Goal: Task Accomplishment & Management: Manage account settings

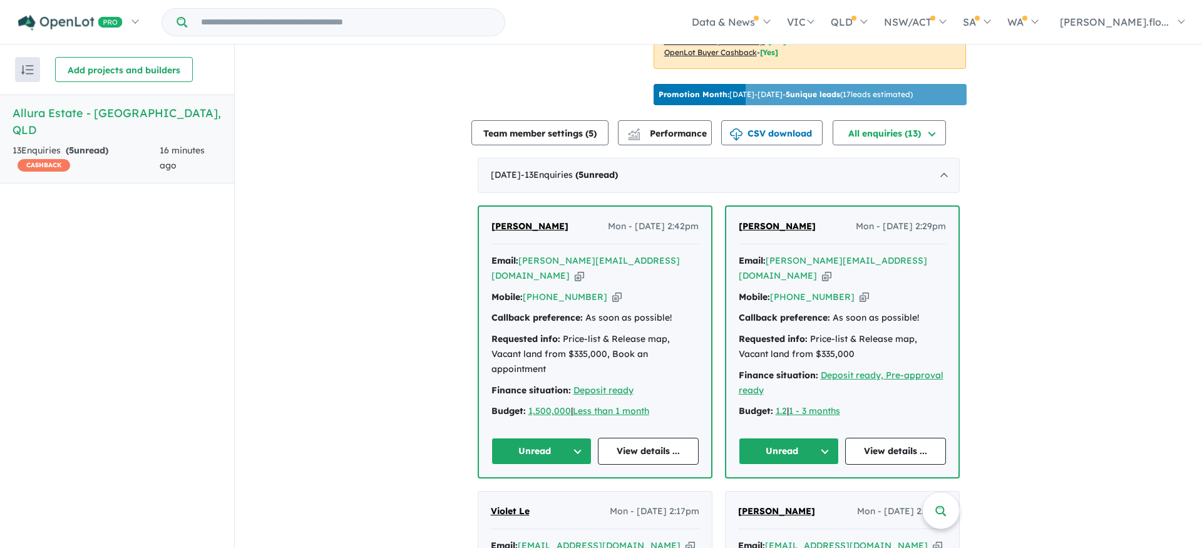
scroll to position [365, 0]
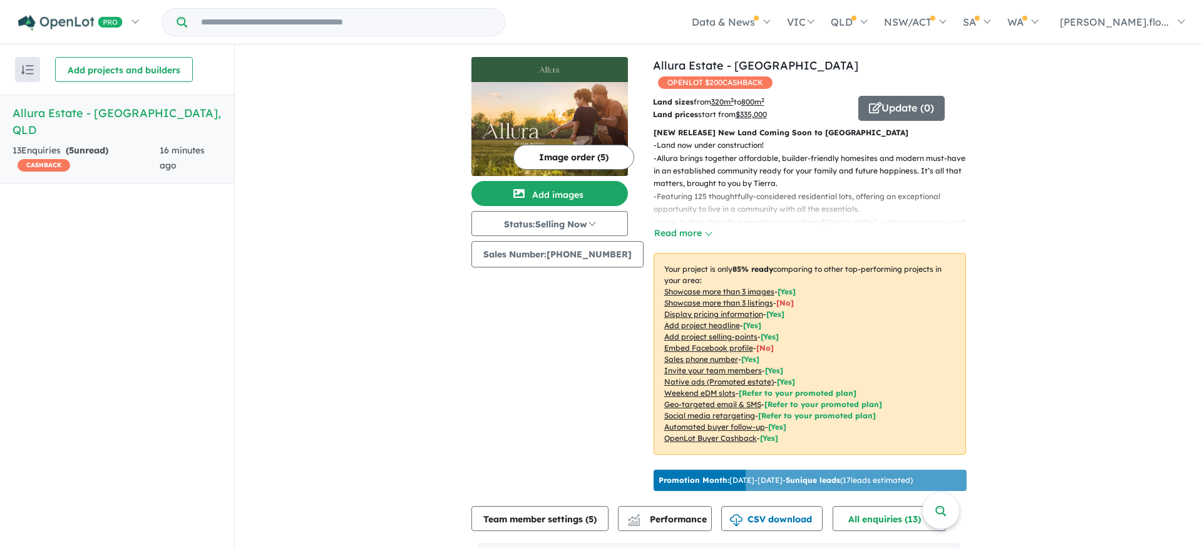
scroll to position [0, 0]
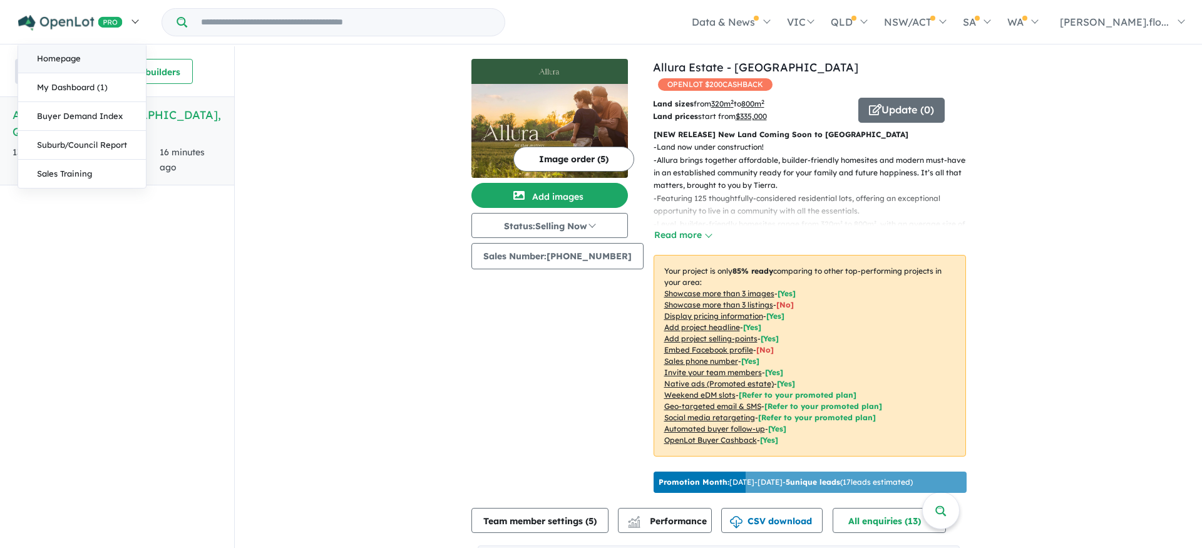
click at [50, 57] on link "Homepage" at bounding box center [82, 58] width 128 height 29
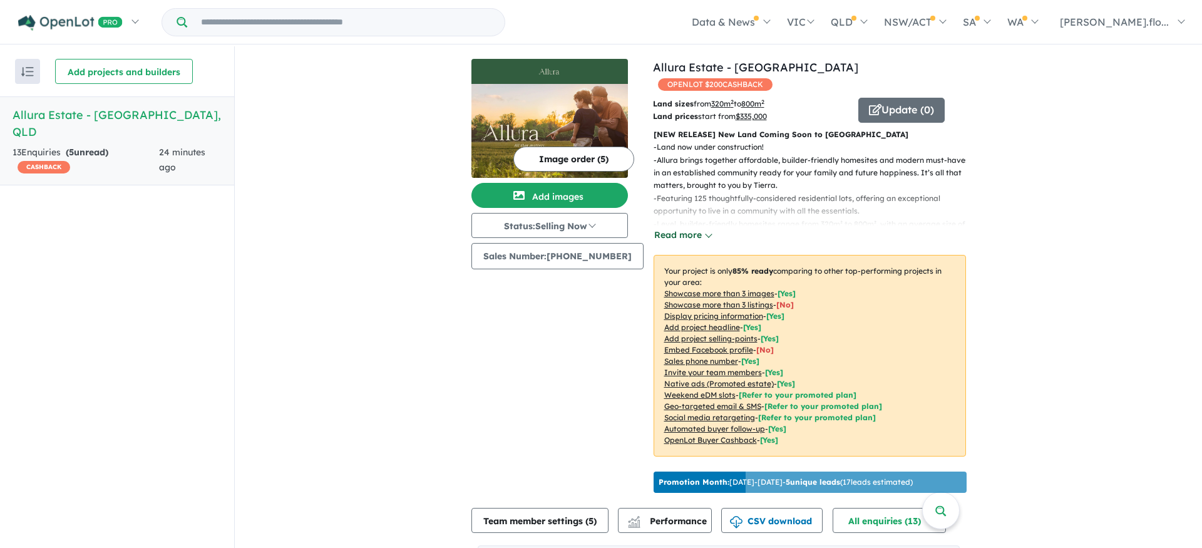
click at [677, 228] on button "Read more" at bounding box center [682, 235] width 59 height 14
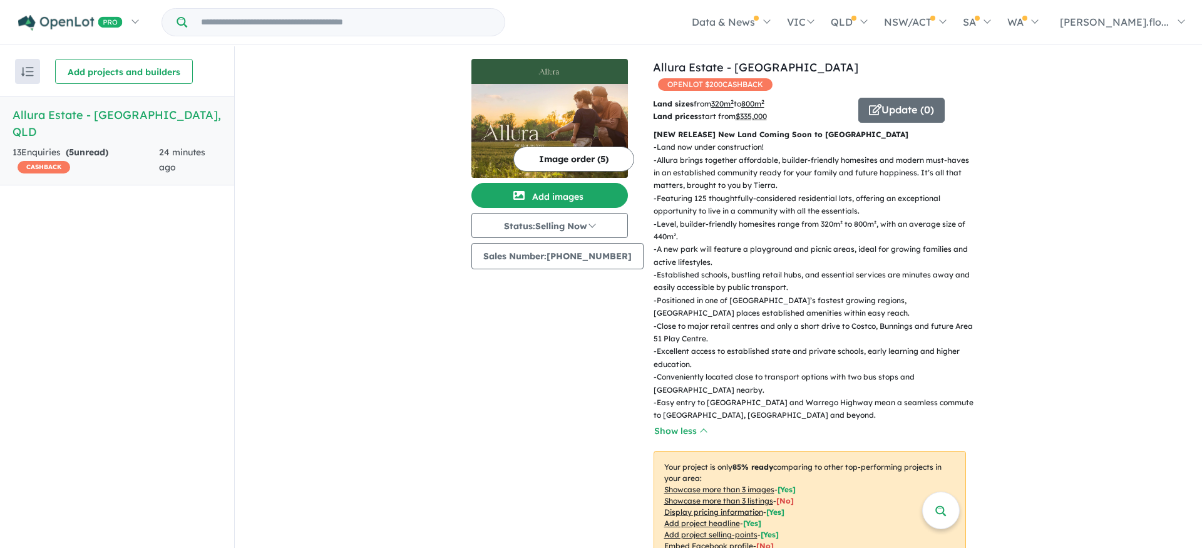
click at [712, 198] on p "- Featuring 125 thoughtfully-considered residential lots, offering an exception…" at bounding box center [814, 205] width 322 height 26
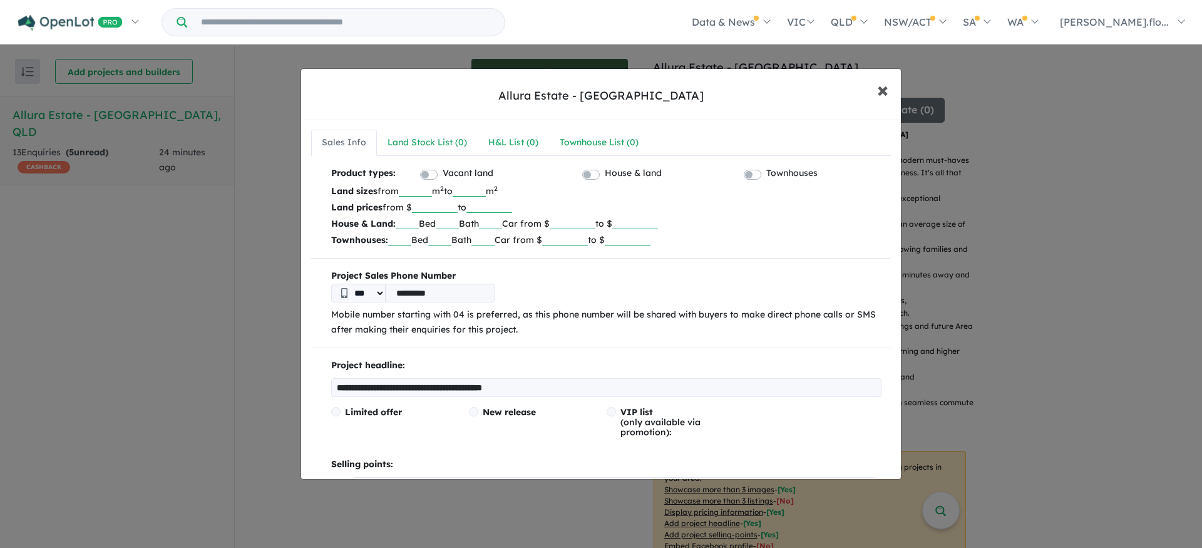
click at [884, 84] on span "×" at bounding box center [882, 89] width 11 height 27
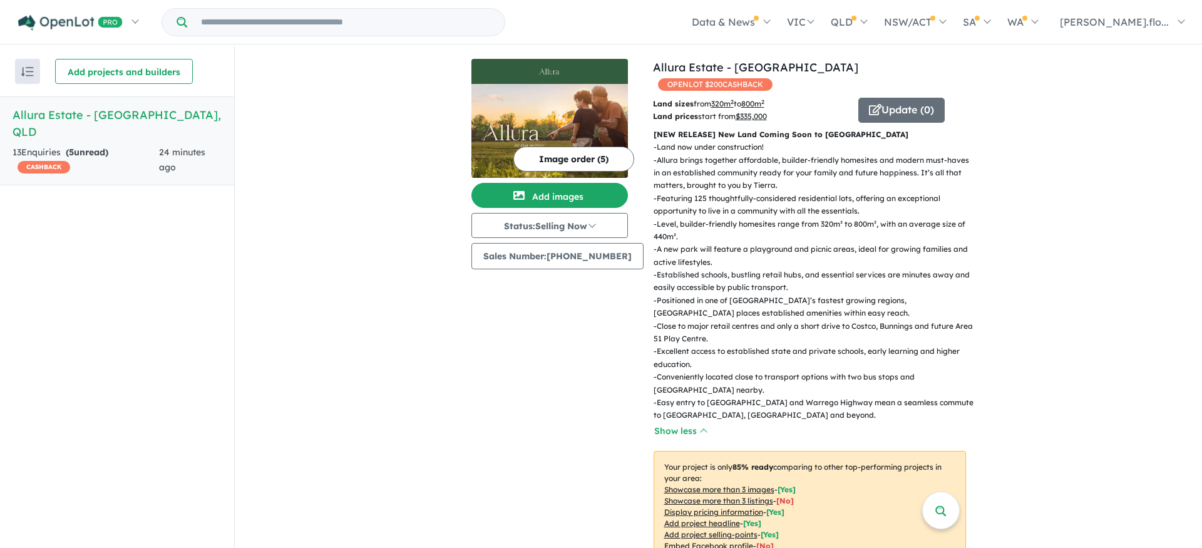
click at [566, 339] on div "Image order ( 5 ) Add images Status: Selling Now In Planning Coming Soon Sellin…" at bounding box center [562, 376] width 182 height 635
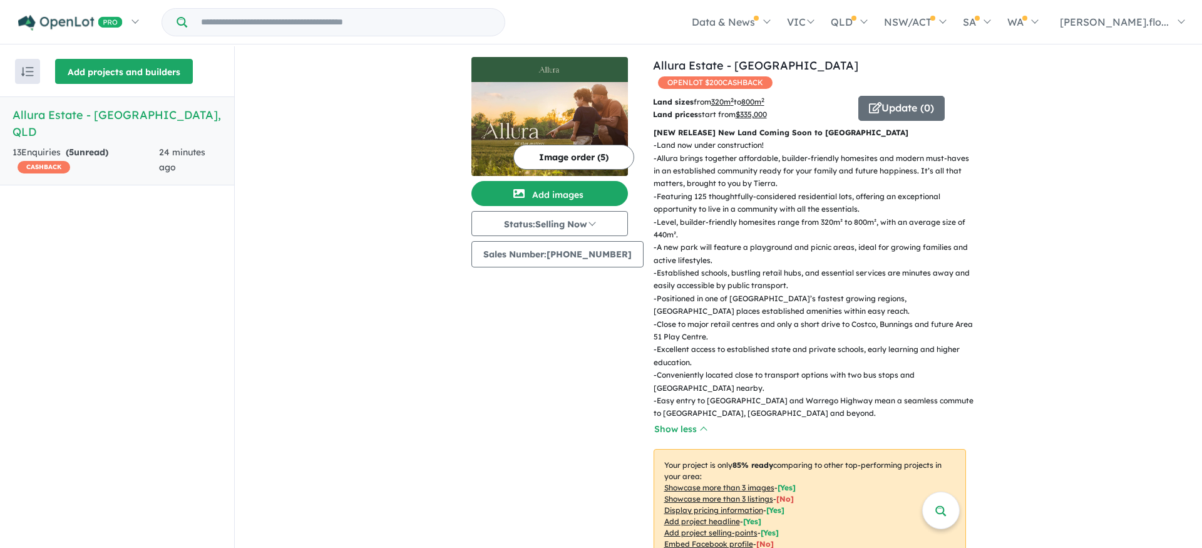
scroll to position [2, 0]
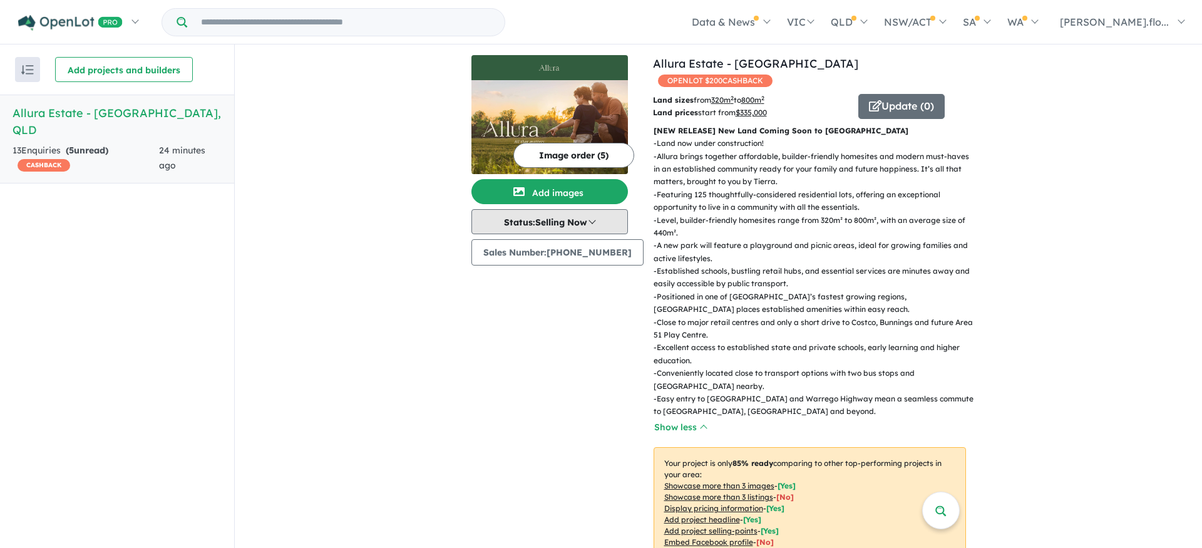
click at [593, 217] on button "Status: Selling Now" at bounding box center [549, 221] width 156 height 25
click at [534, 276] on button "Coming Soon" at bounding box center [518, 279] width 93 height 29
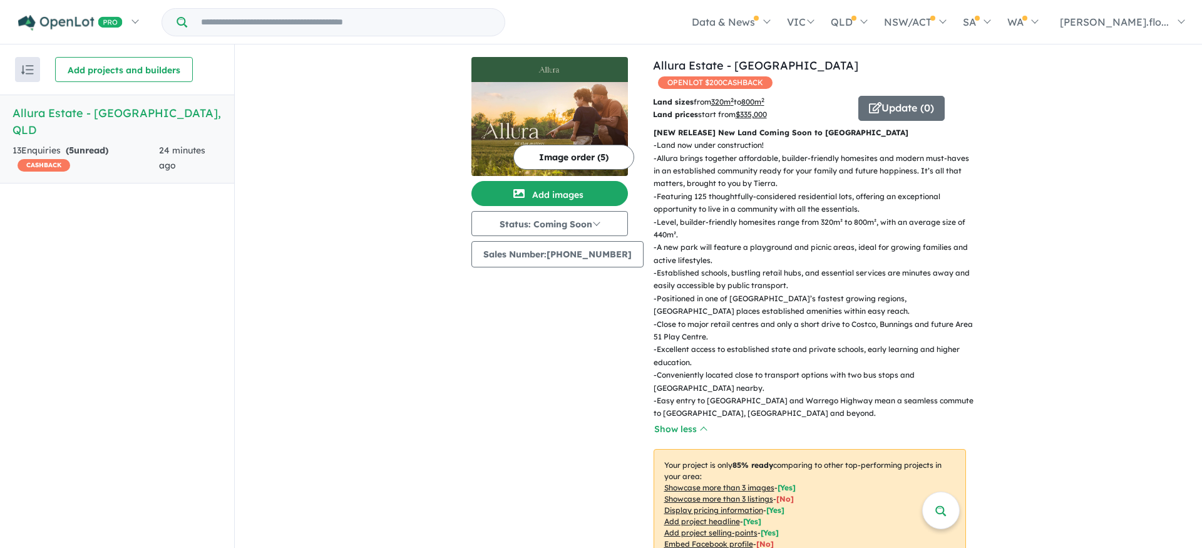
scroll to position [0, 0]
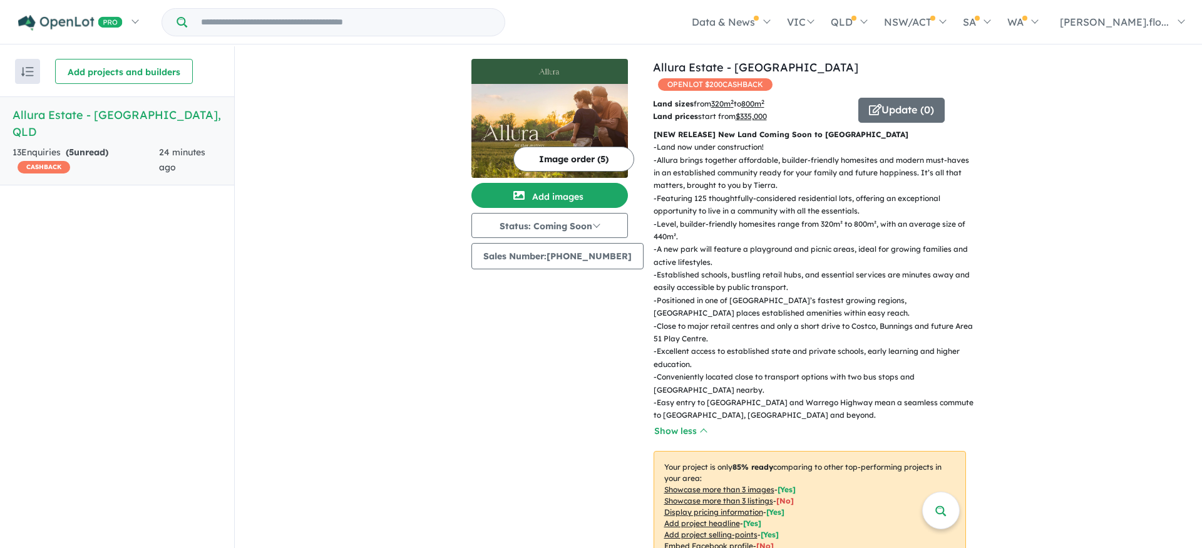
click at [772, 154] on p "- Allura brings together affordable, builder-friendly homesites and modern must…" at bounding box center [814, 173] width 322 height 38
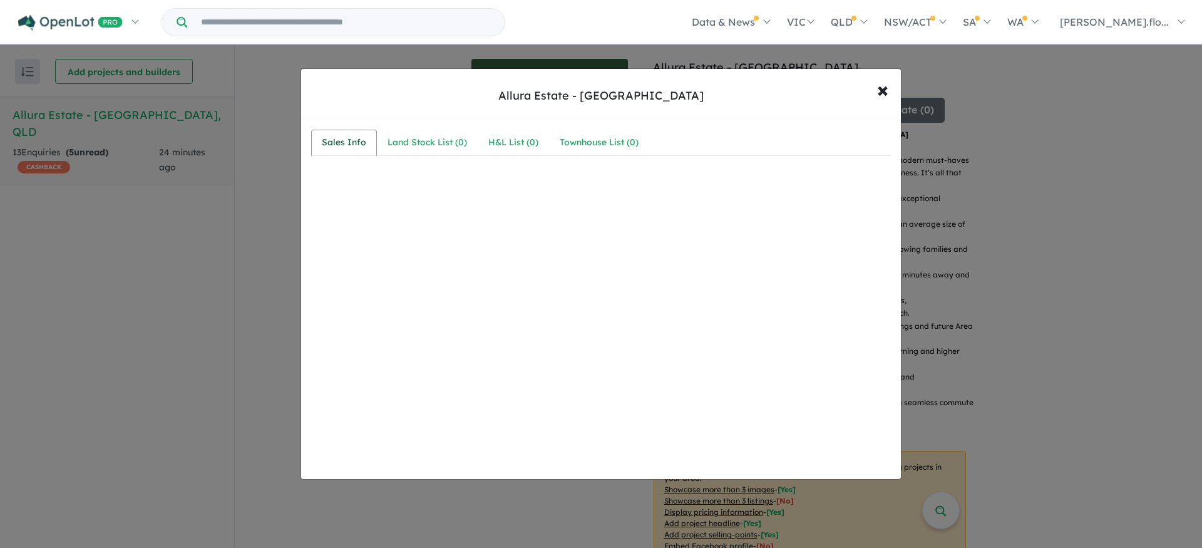
click at [342, 142] on div "Sales Info" at bounding box center [344, 142] width 44 height 15
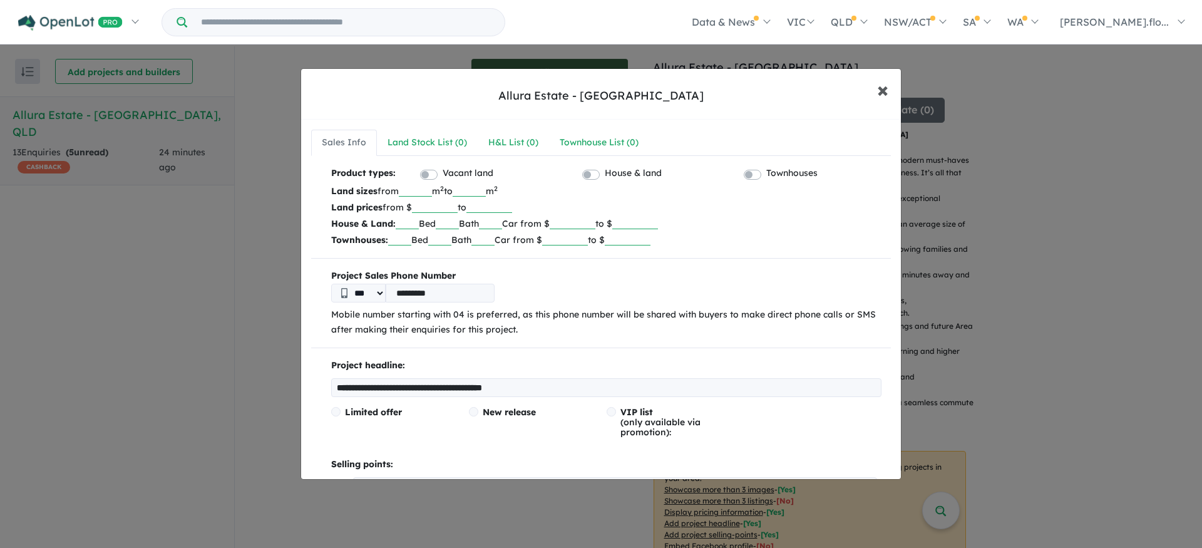
click at [883, 93] on span "×" at bounding box center [882, 89] width 11 height 27
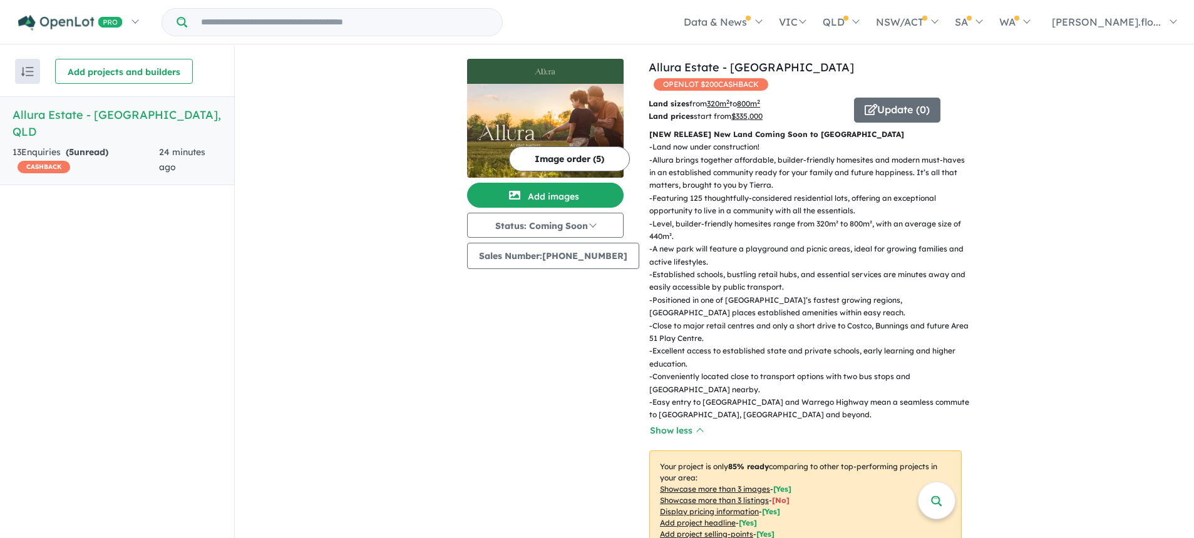
click at [749, 269] on p "- Established schools, bustling retail hubs, and essential services are minutes…" at bounding box center [810, 282] width 322 height 26
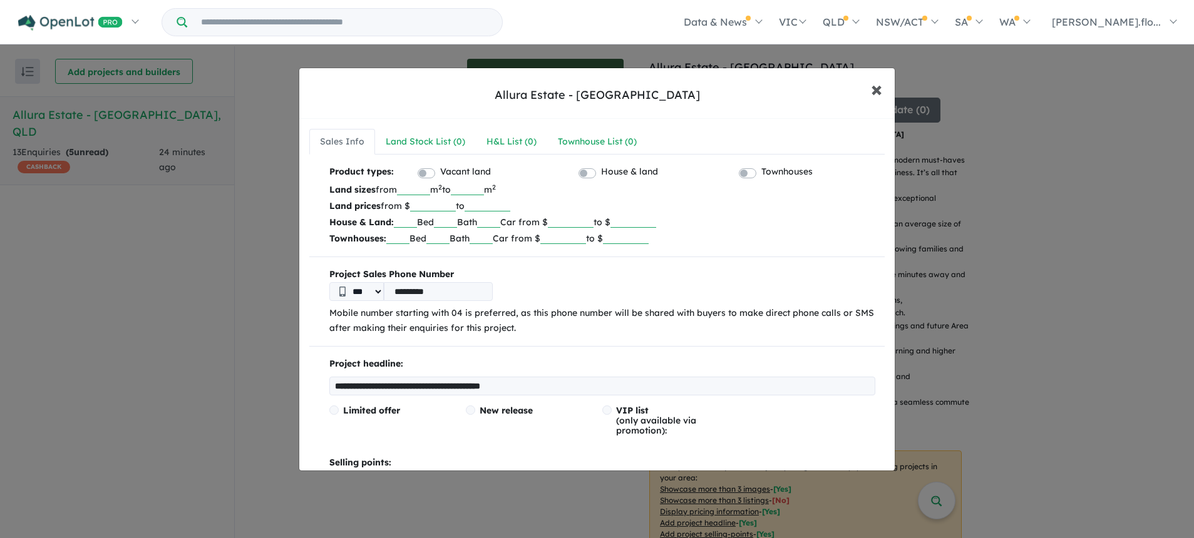
drag, startPoint x: 873, startPoint y: 88, endPoint x: 854, endPoint y: 108, distance: 27.9
click at [873, 88] on span "×" at bounding box center [876, 88] width 11 height 27
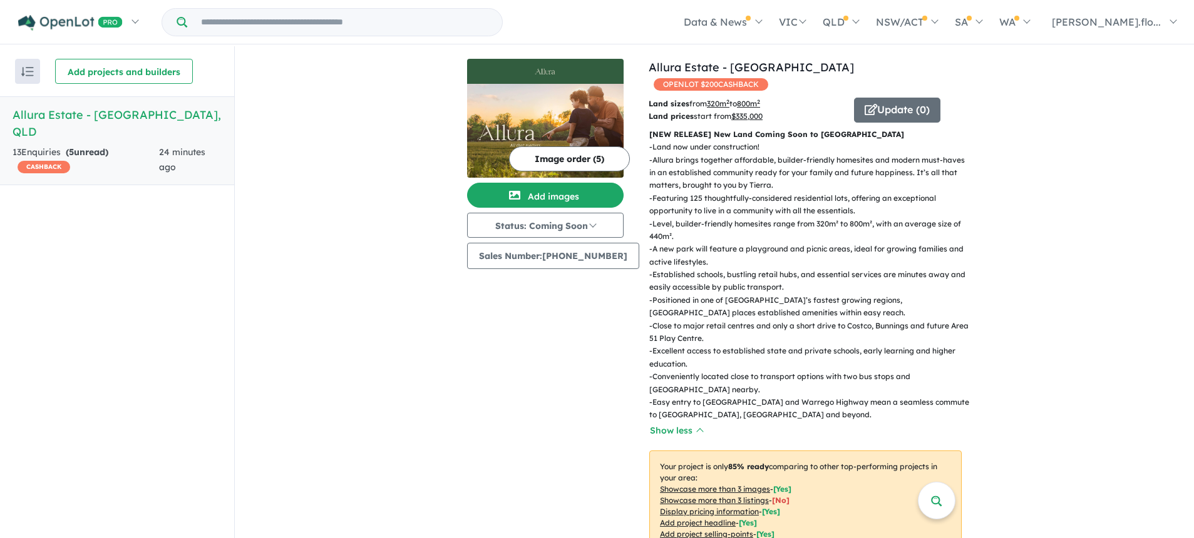
click at [566, 159] on button "Image order ( 5 )" at bounding box center [569, 158] width 121 height 25
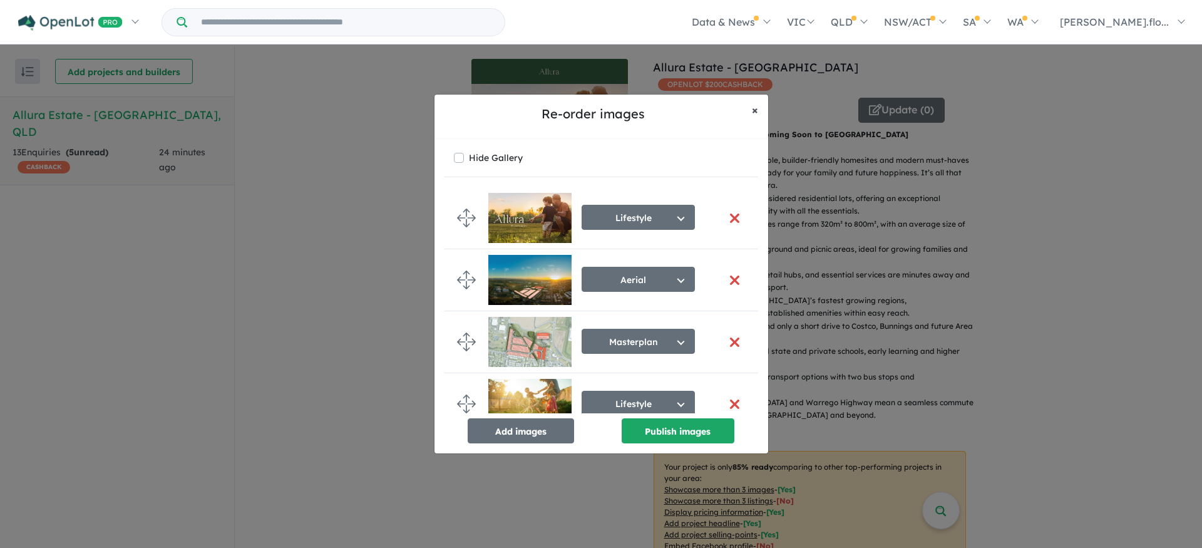
click at [750, 108] on button "× Close" at bounding box center [755, 110] width 26 height 31
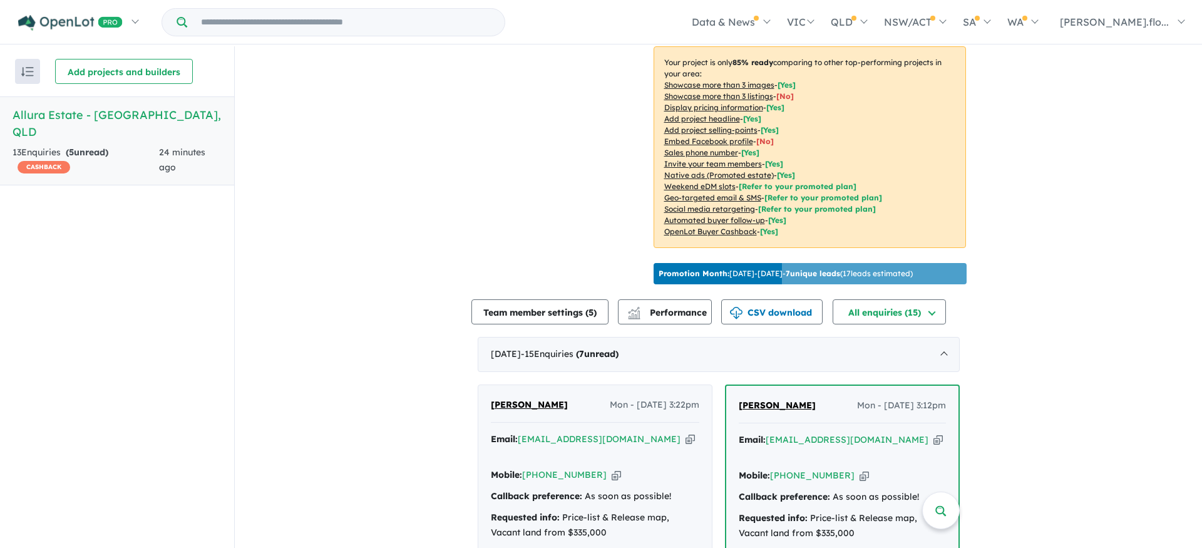
scroll to position [412, 0]
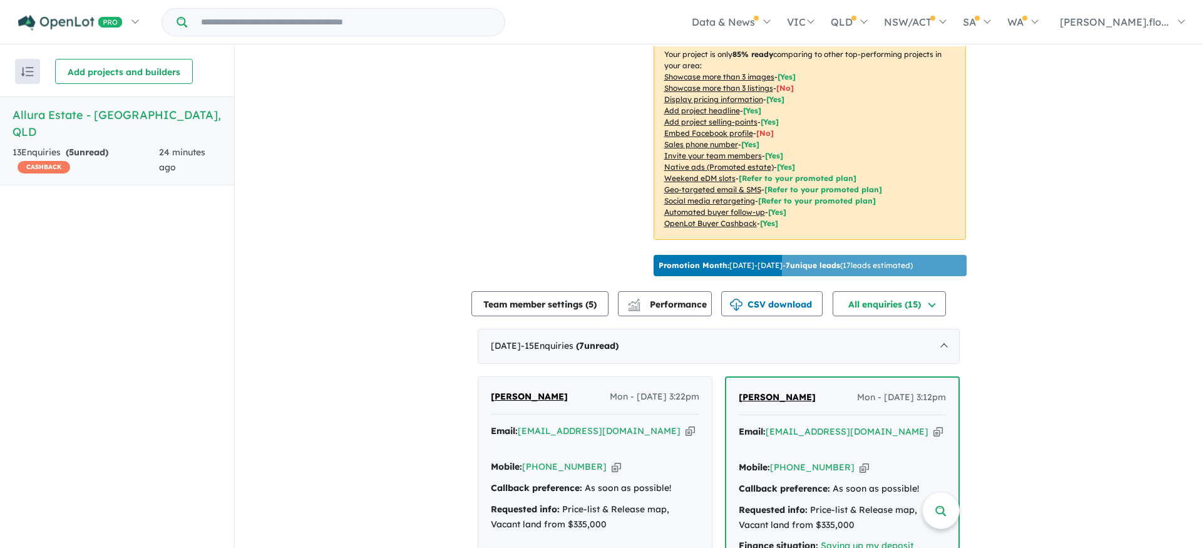
click at [31, 79] on button "button" at bounding box center [27, 71] width 25 height 25
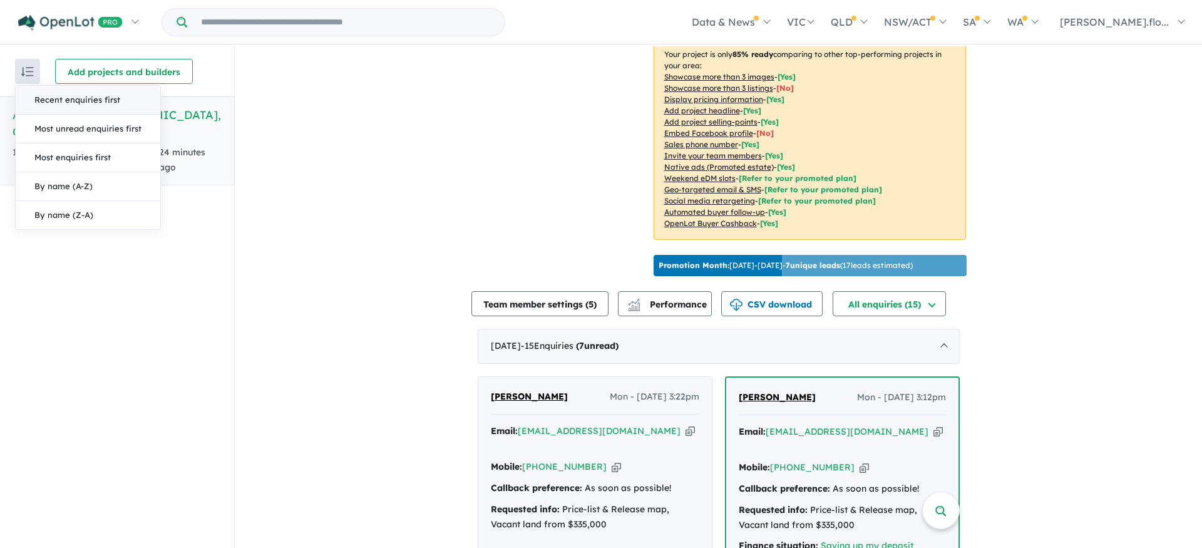
click at [29, 71] on img "button" at bounding box center [27, 71] width 13 height 9
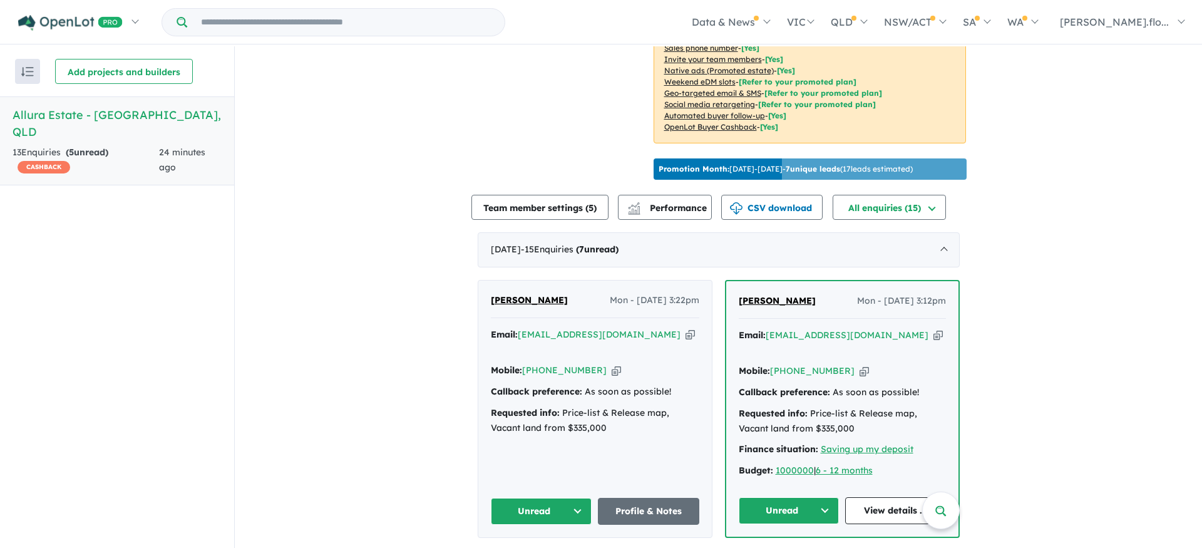
scroll to position [540, 0]
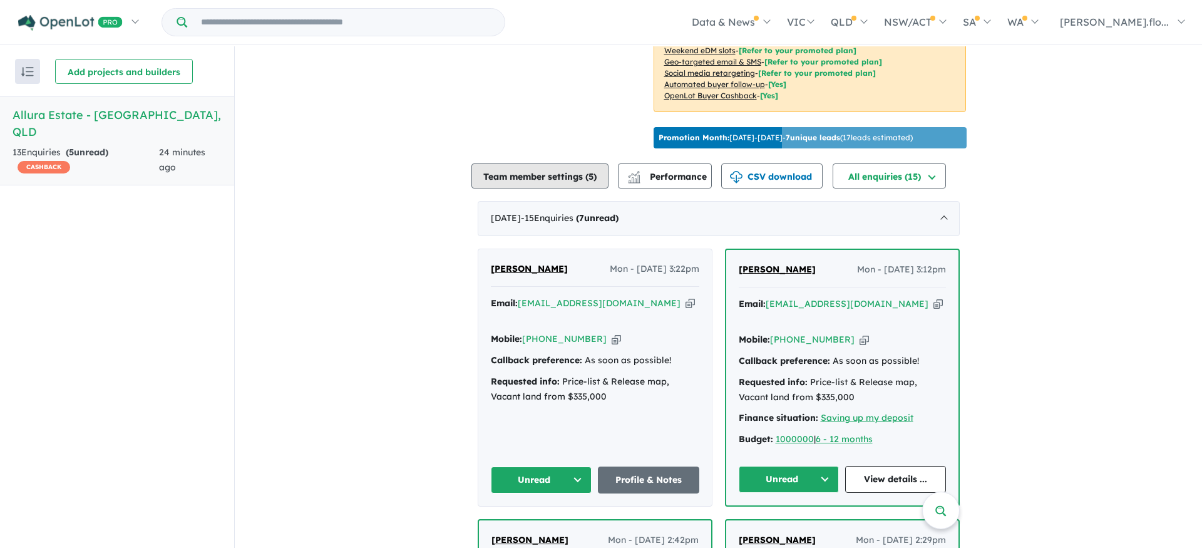
click at [563, 170] on button "Team member settings ( 5 )" at bounding box center [539, 175] width 137 height 25
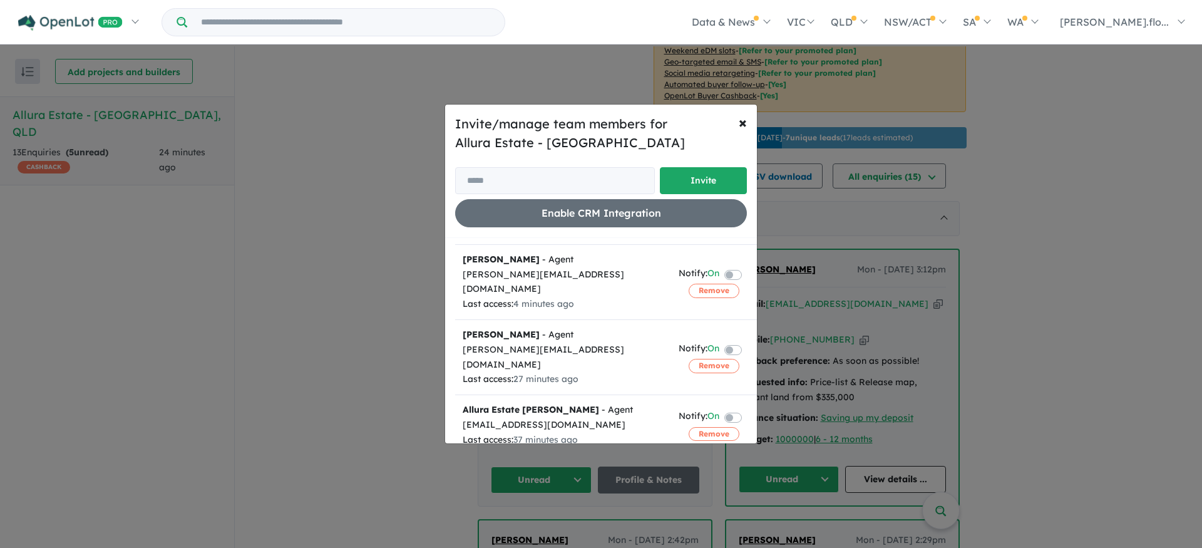
scroll to position [36, 0]
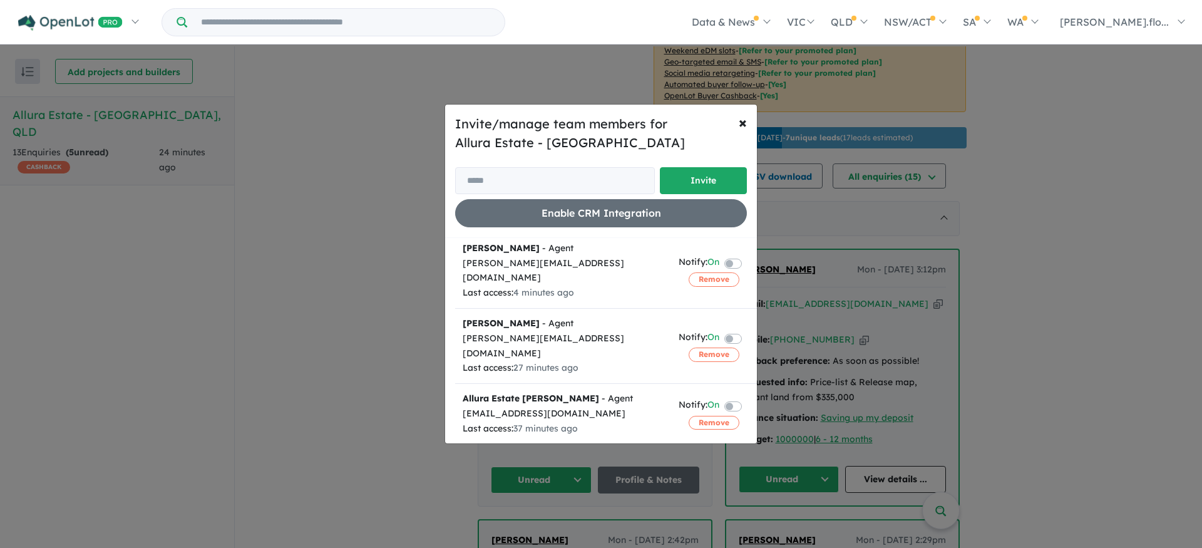
click at [747, 255] on label at bounding box center [748, 262] width 3 height 15
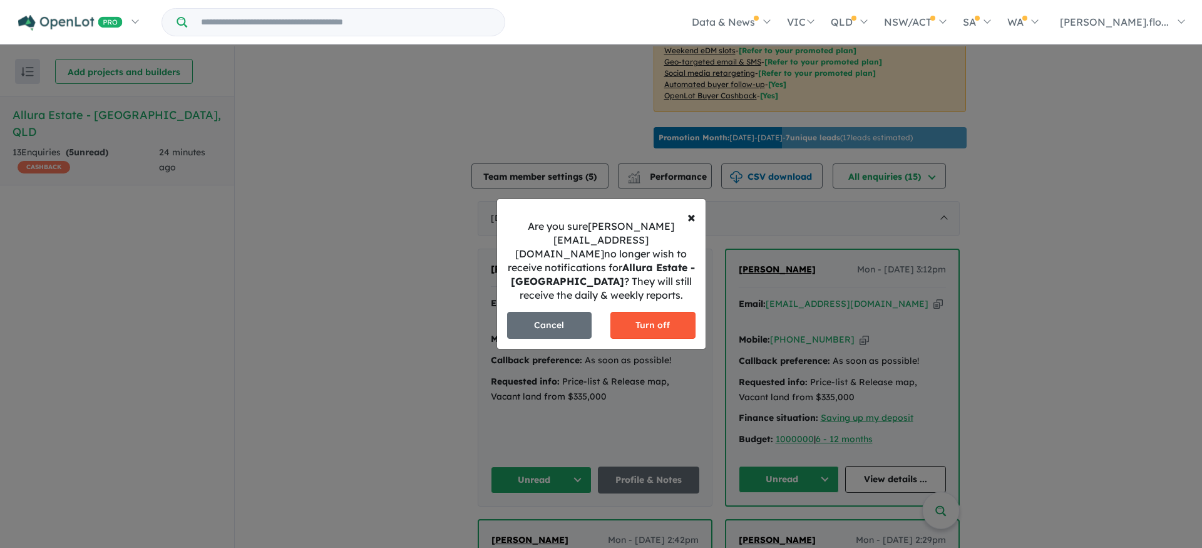
click at [633, 317] on button "Turn off" at bounding box center [652, 325] width 85 height 27
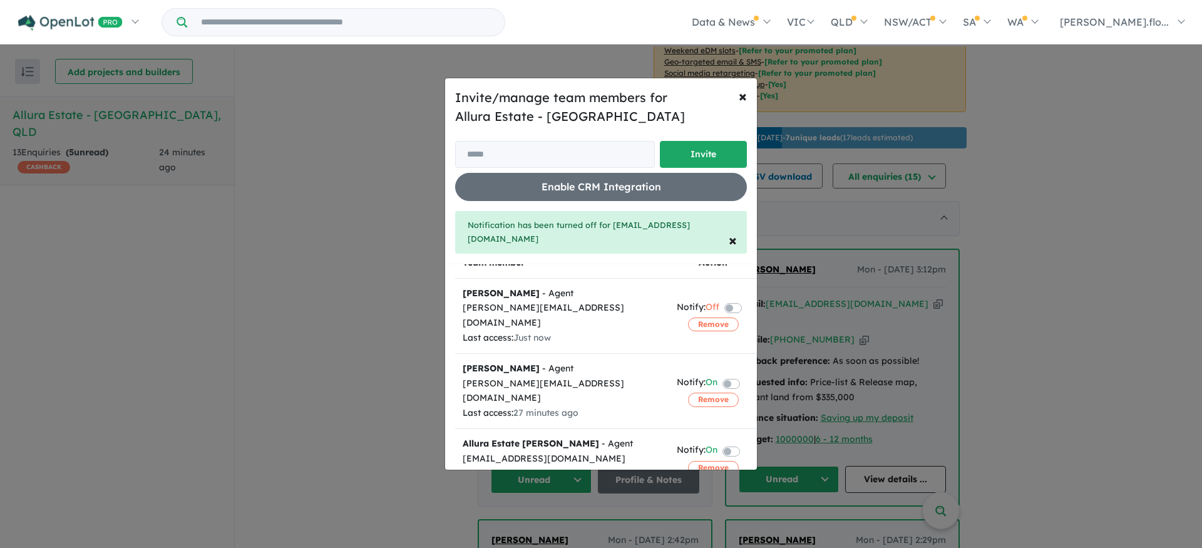
scroll to position [0, 0]
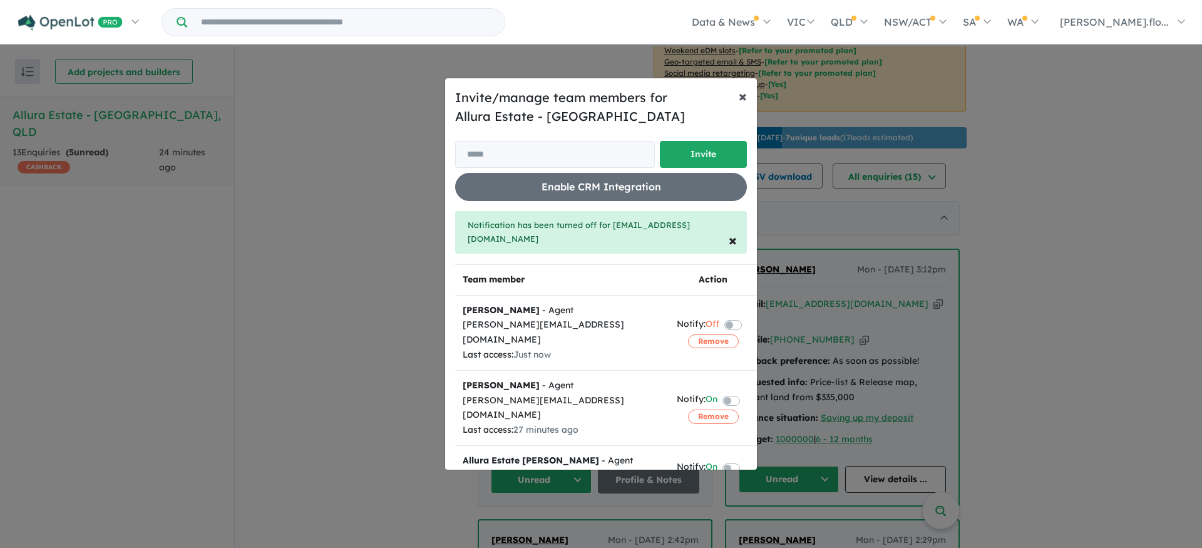
click at [745, 96] on span "×" at bounding box center [743, 95] width 8 height 19
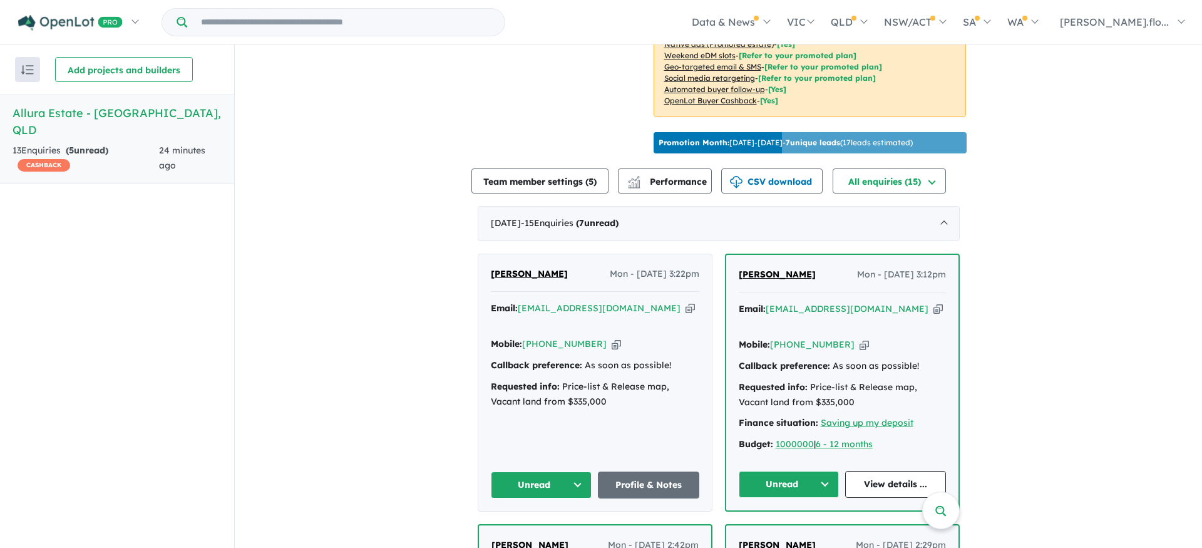
scroll to position [533, 0]
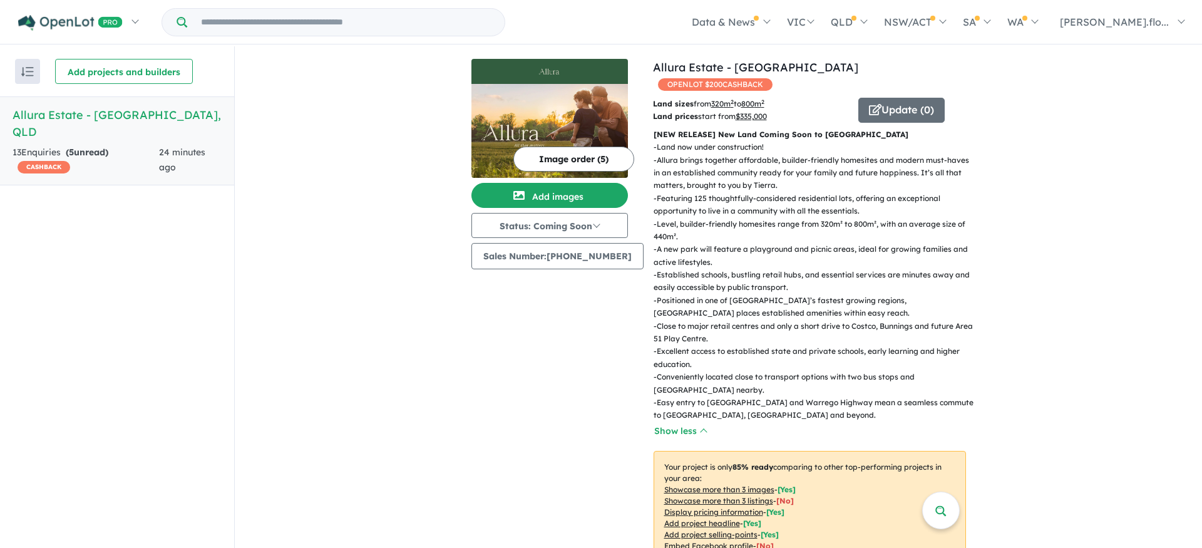
scroll to position [4, 0]
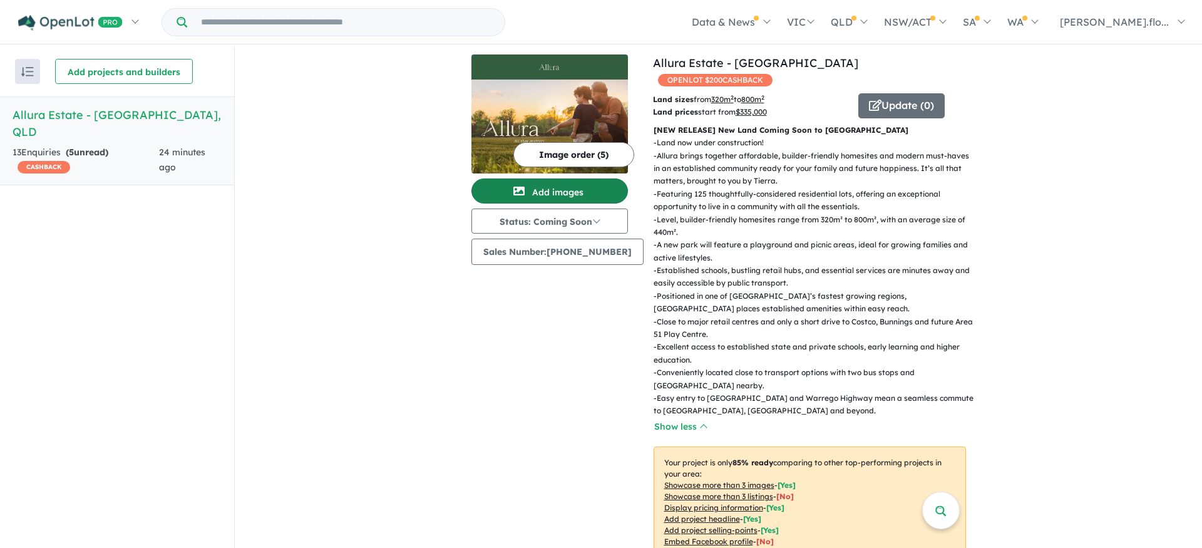
click at [566, 191] on button "Add images" at bounding box center [549, 190] width 156 height 25
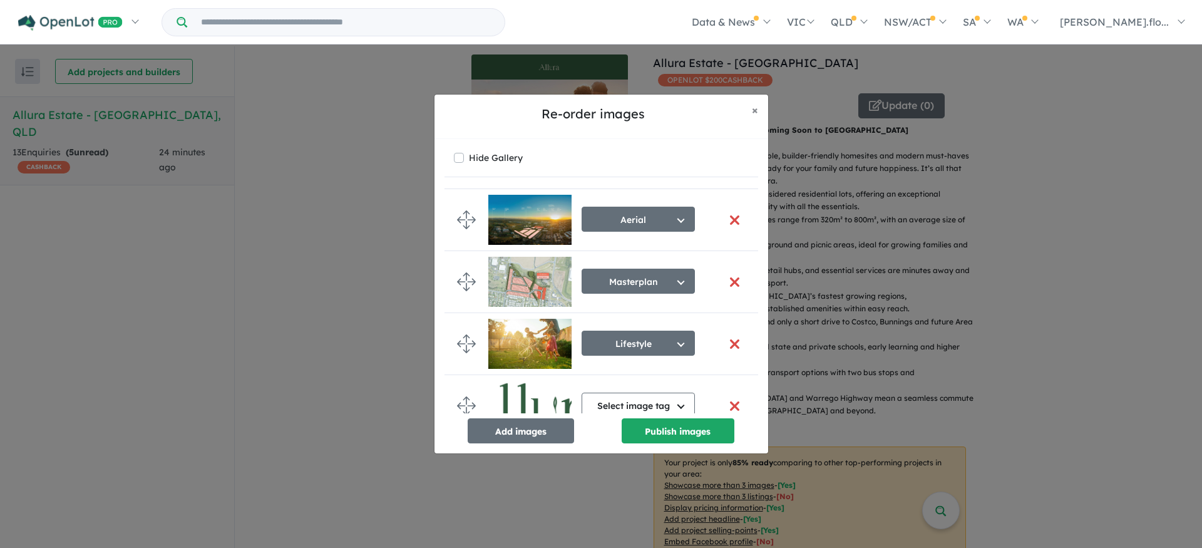
scroll to position [88, 0]
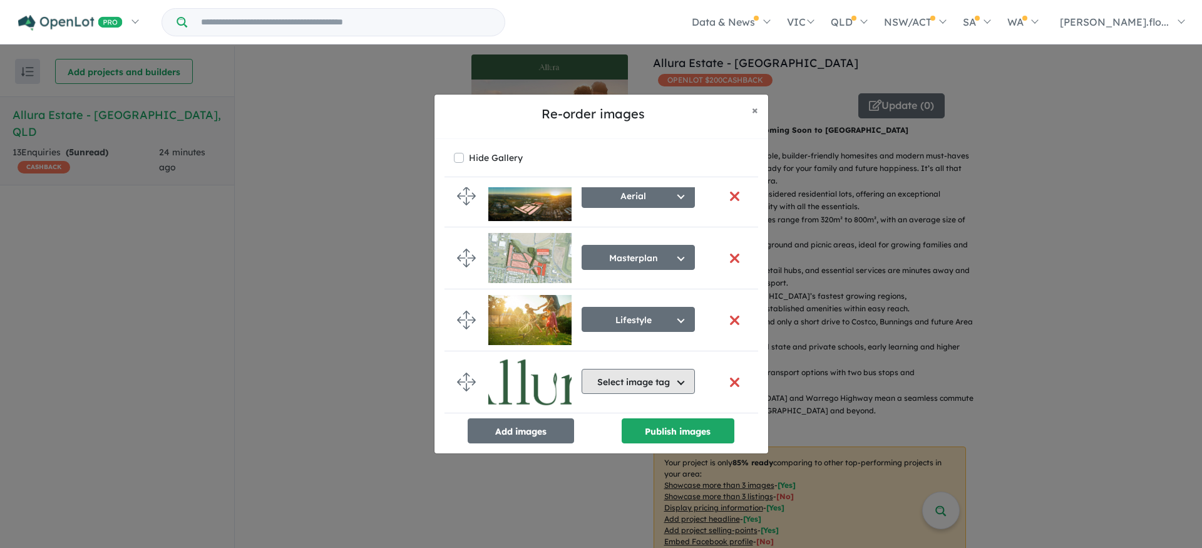
click at [675, 379] on button "Select image tag" at bounding box center [637, 381] width 113 height 25
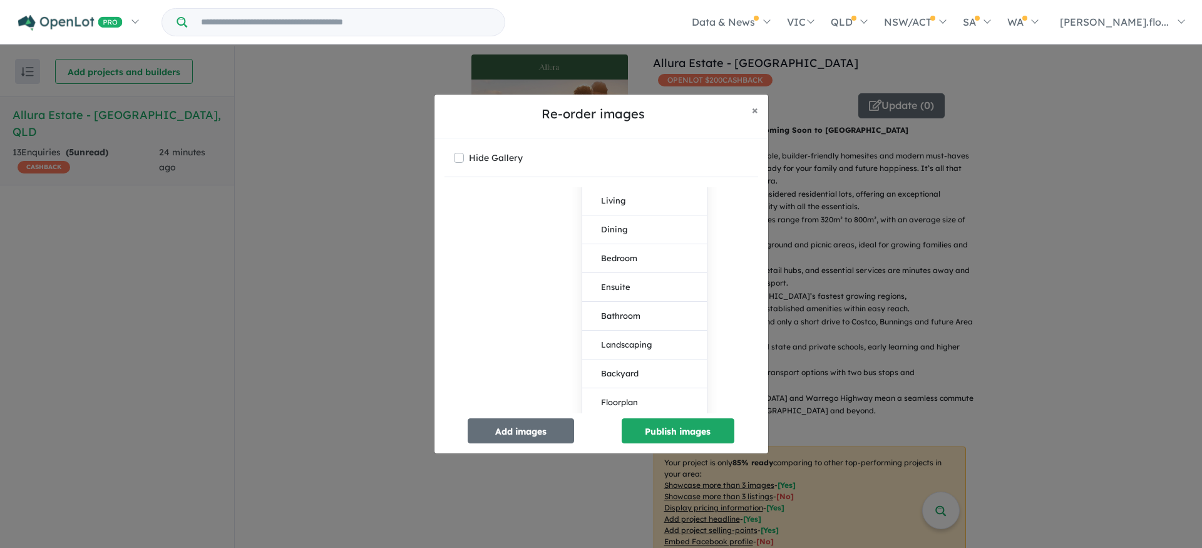
scroll to position [848, 0]
click at [523, 335] on div "Lifestyle Select image tag Aerial Location Map Masterplan Lifestyle Amenities P…" at bounding box center [601, 300] width 314 height 226
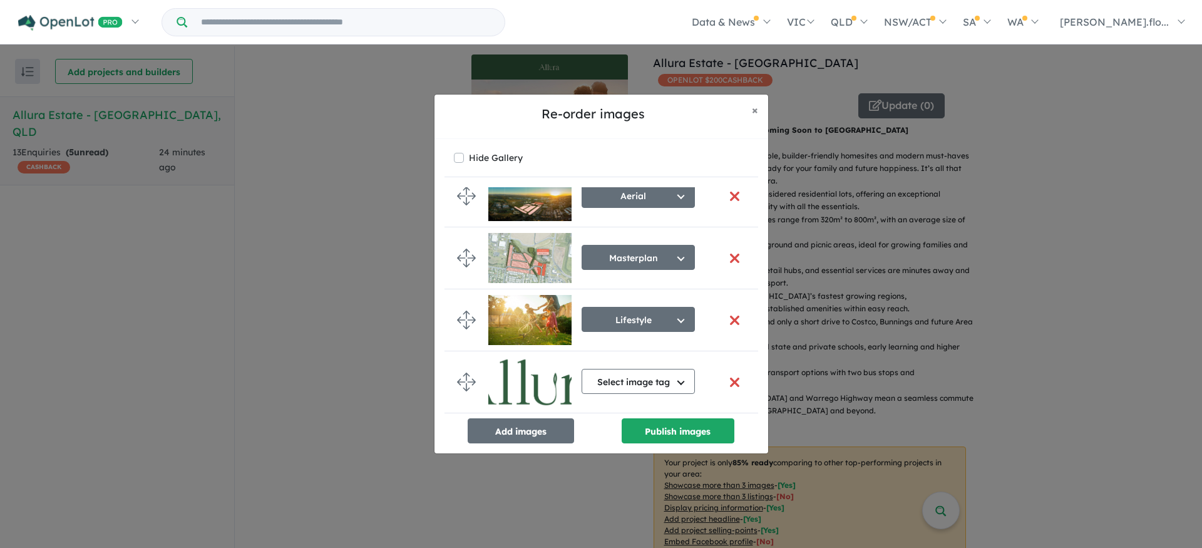
scroll to position [0, 0]
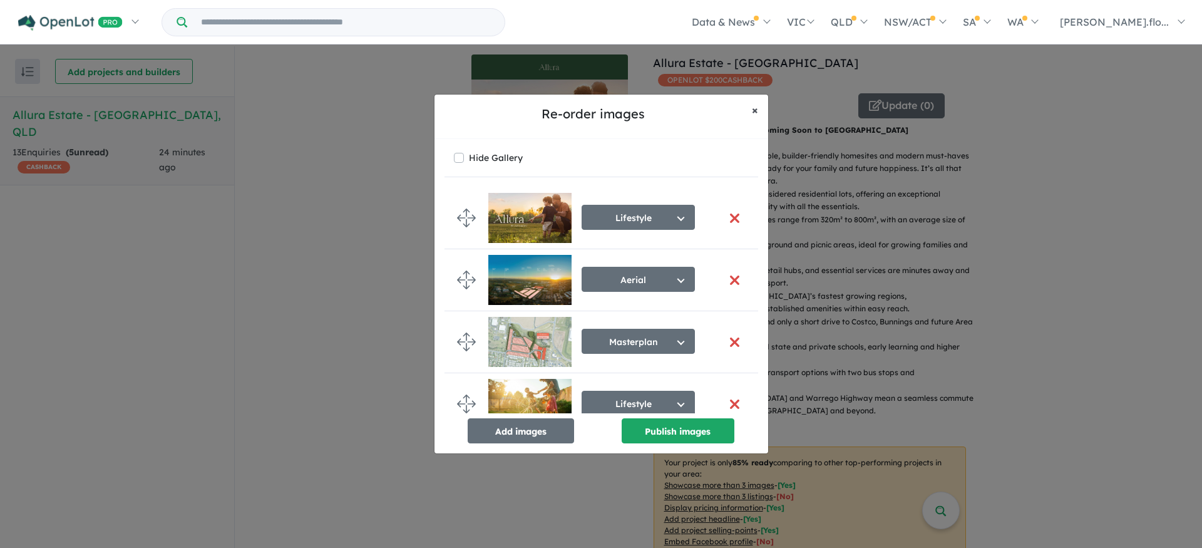
click at [753, 109] on span "×" at bounding box center [755, 110] width 6 height 14
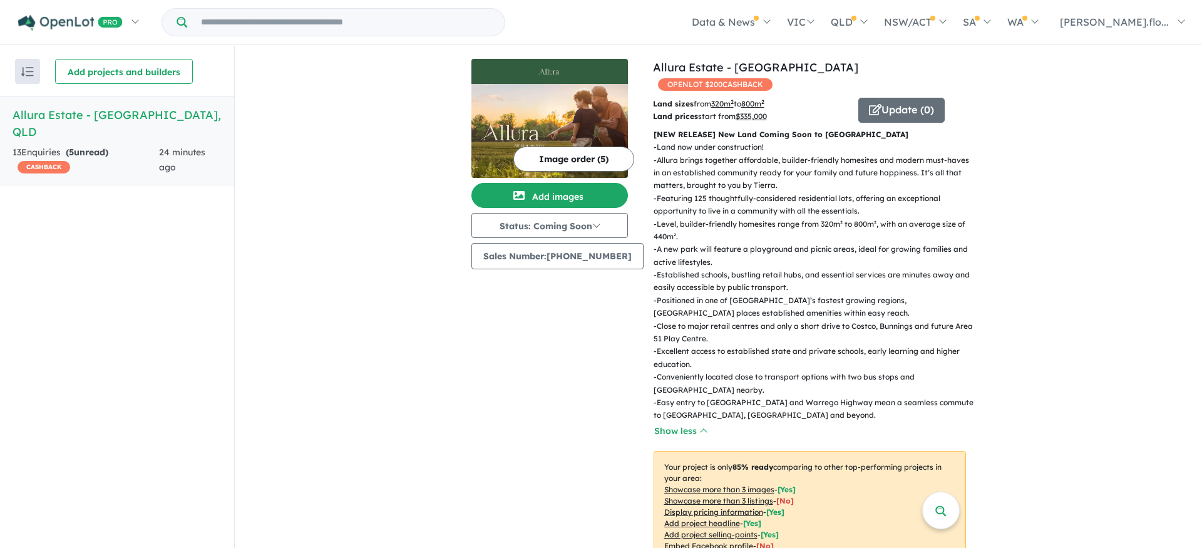
scroll to position [6, 0]
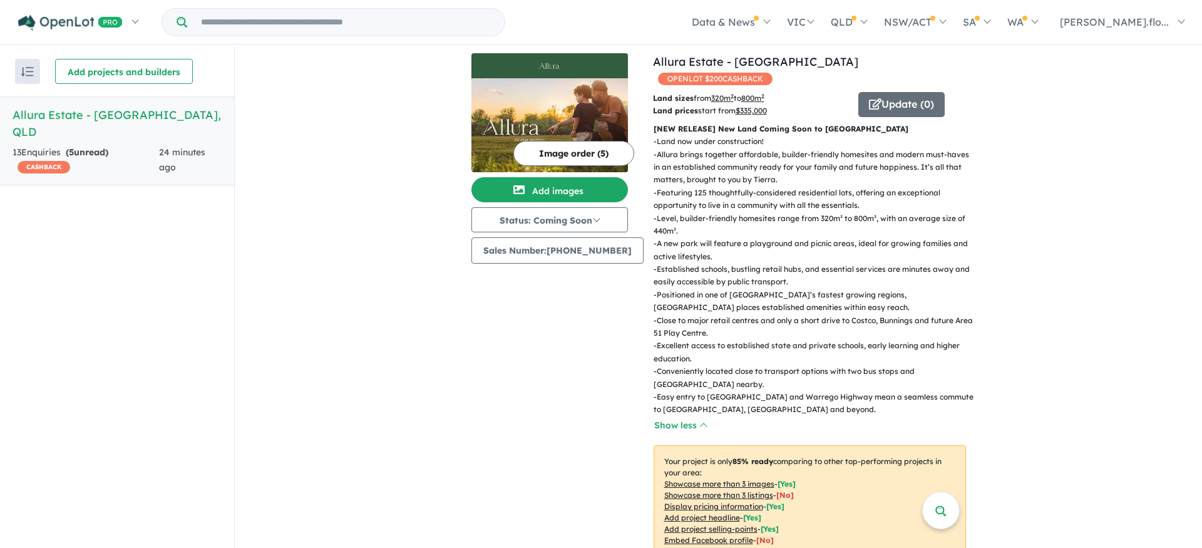
click at [553, 66] on img at bounding box center [549, 65] width 146 height 15
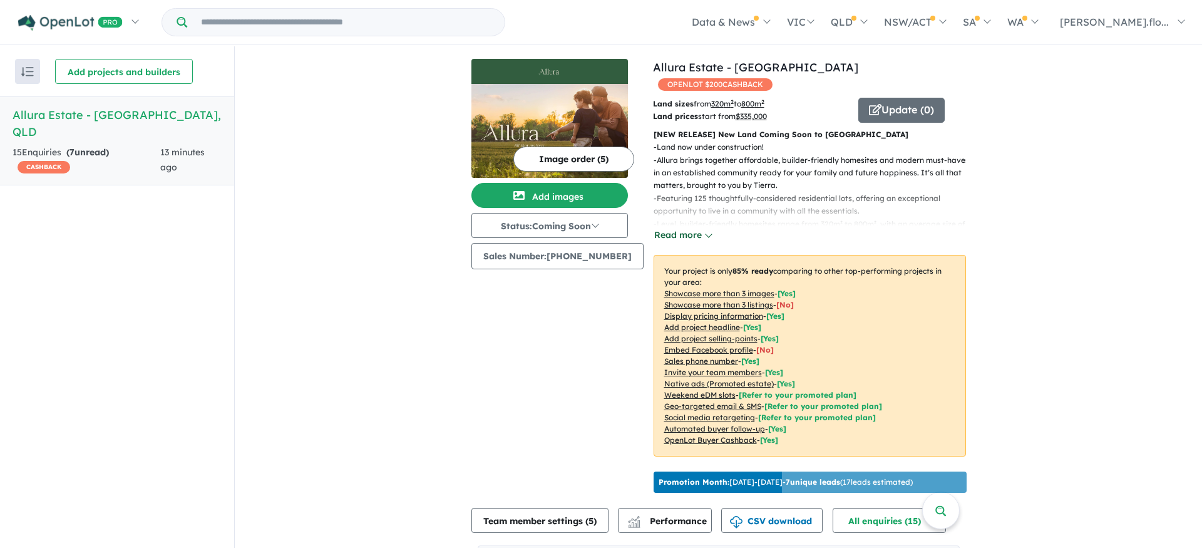
click at [667, 228] on button "Read more" at bounding box center [682, 235] width 59 height 14
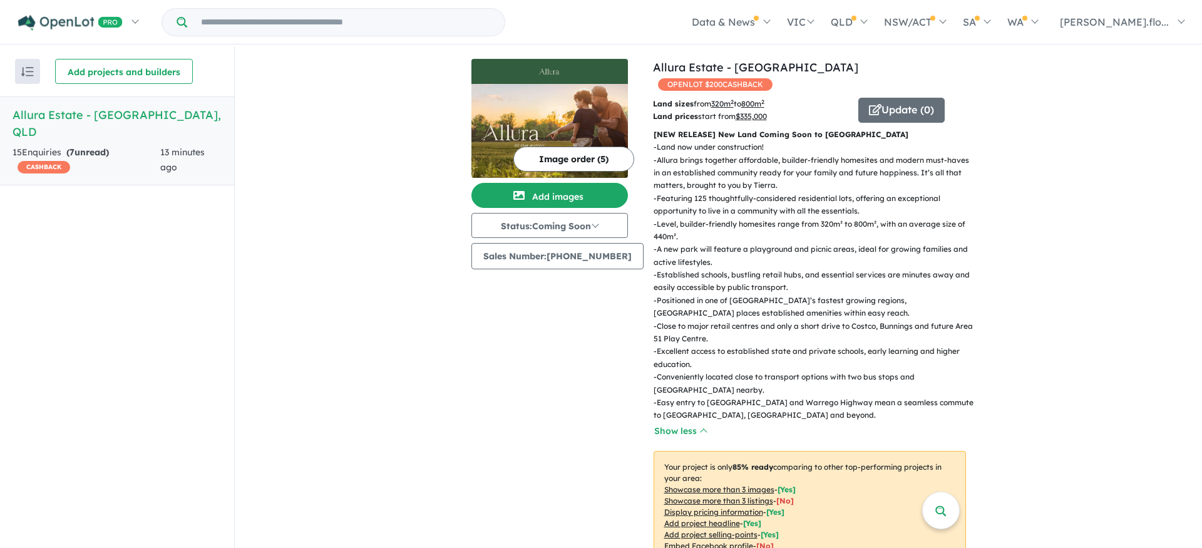
click at [537, 70] on img at bounding box center [549, 71] width 146 height 15
click at [527, 158] on button "Image order ( 5 )" at bounding box center [573, 158] width 121 height 25
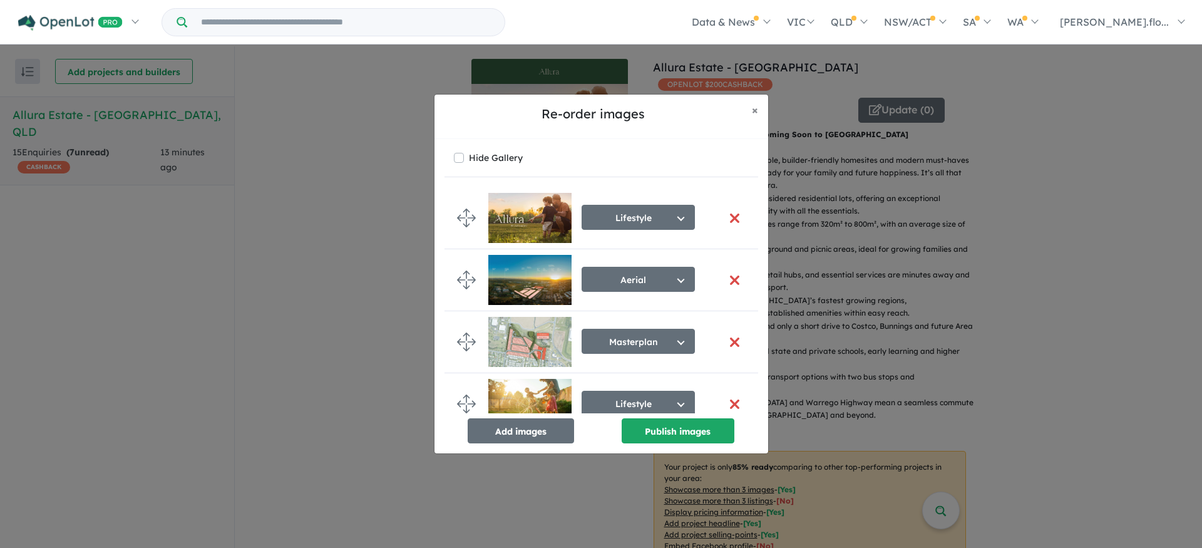
scroll to position [88, 0]
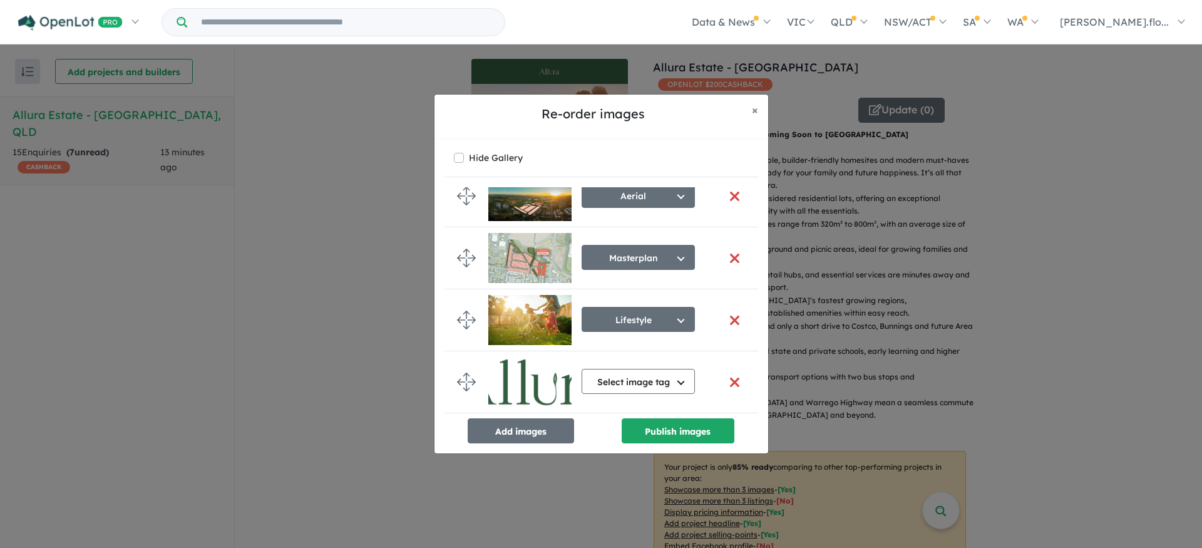
click at [727, 378] on button "button" at bounding box center [735, 382] width 26 height 27
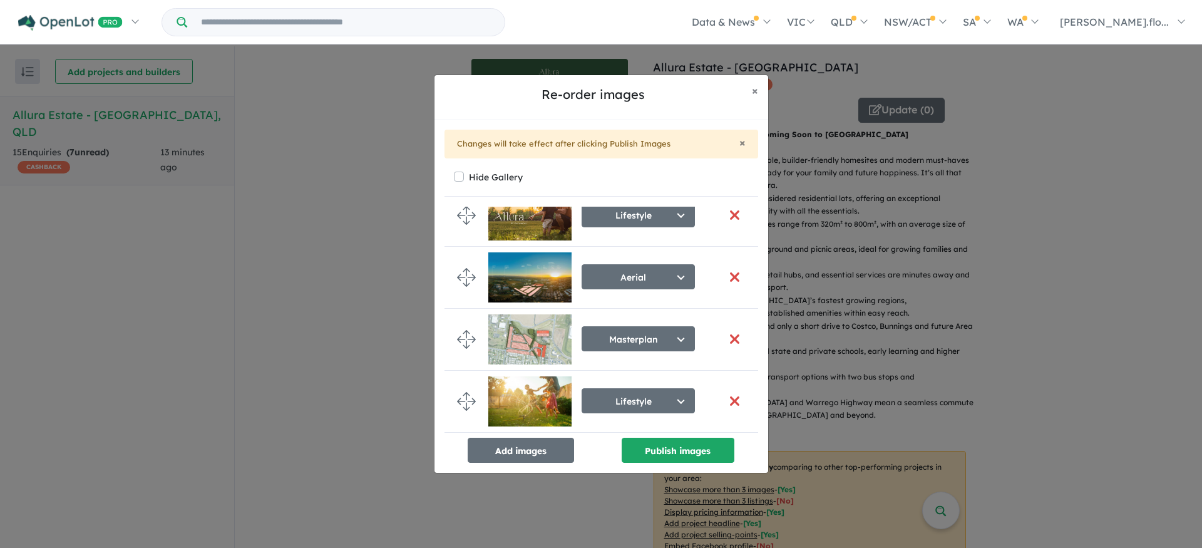
scroll to position [26, 0]
click at [680, 449] on button "Publish images" at bounding box center [678, 450] width 113 height 25
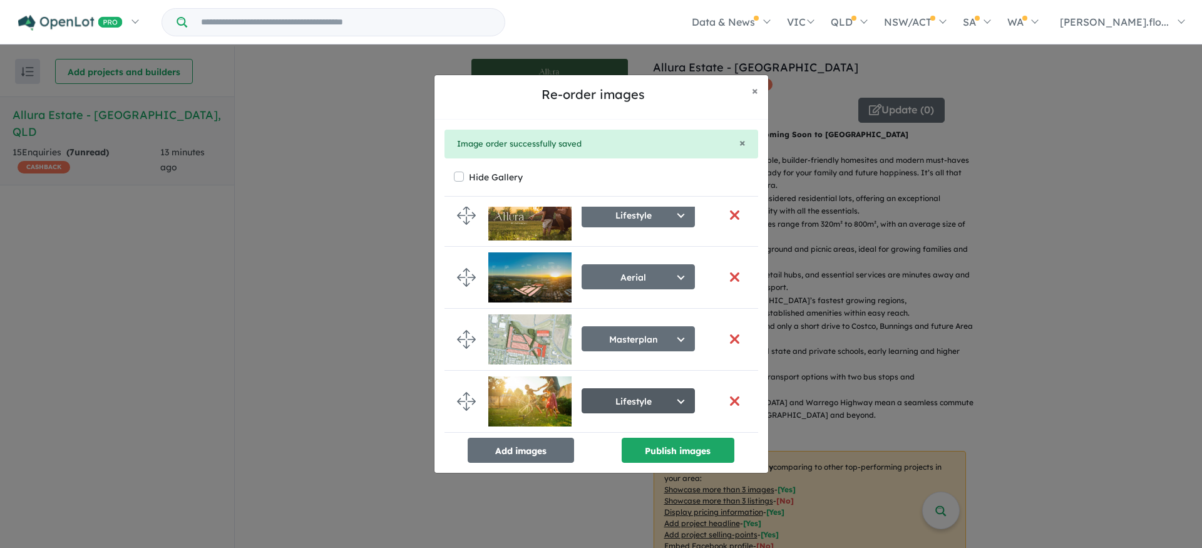
scroll to position [21, 0]
click at [754, 90] on span "×" at bounding box center [755, 90] width 6 height 14
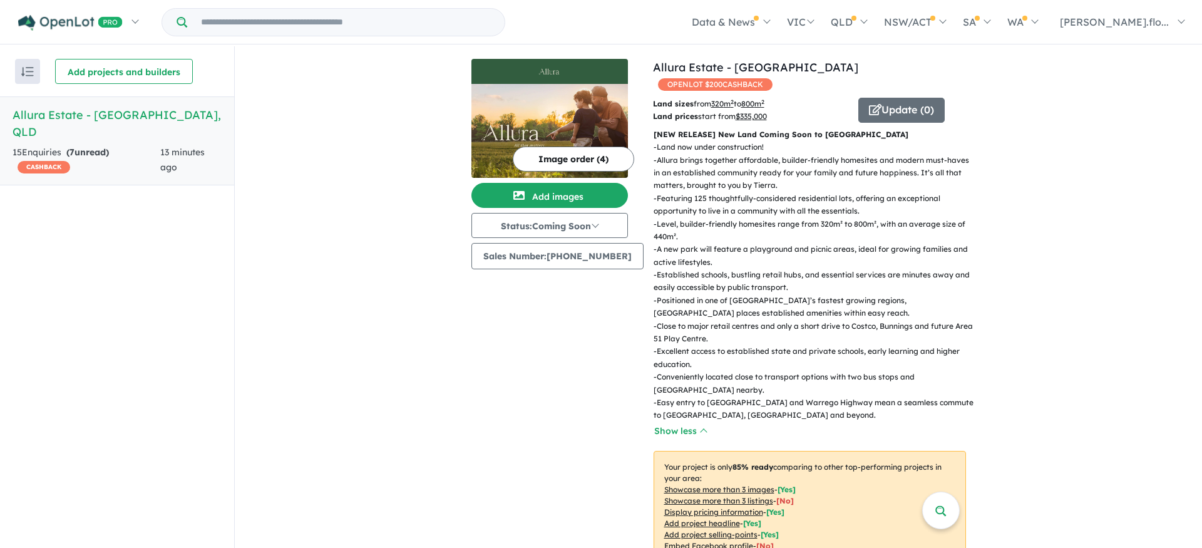
scroll to position [19, 0]
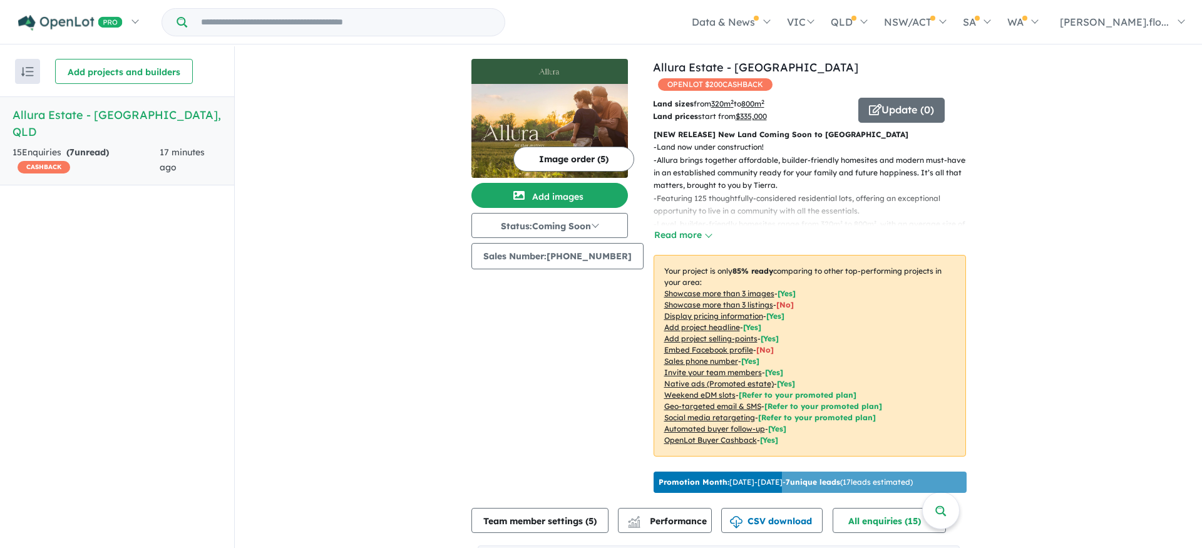
scroll to position [4, 0]
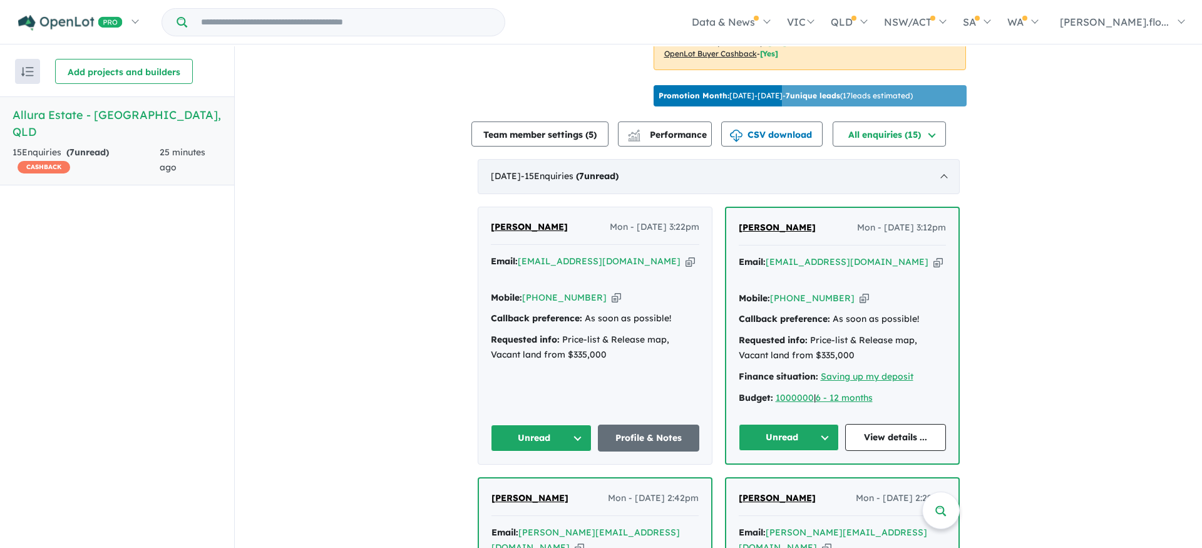
scroll to position [381, 0]
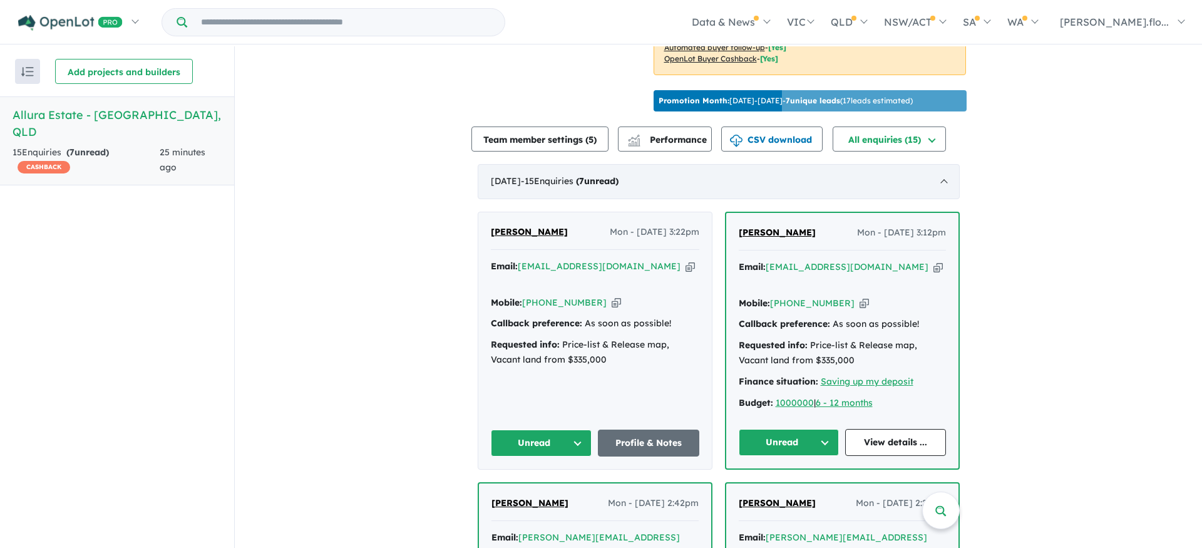
click at [618, 175] on strong "( 7 unread)" at bounding box center [597, 180] width 43 height 11
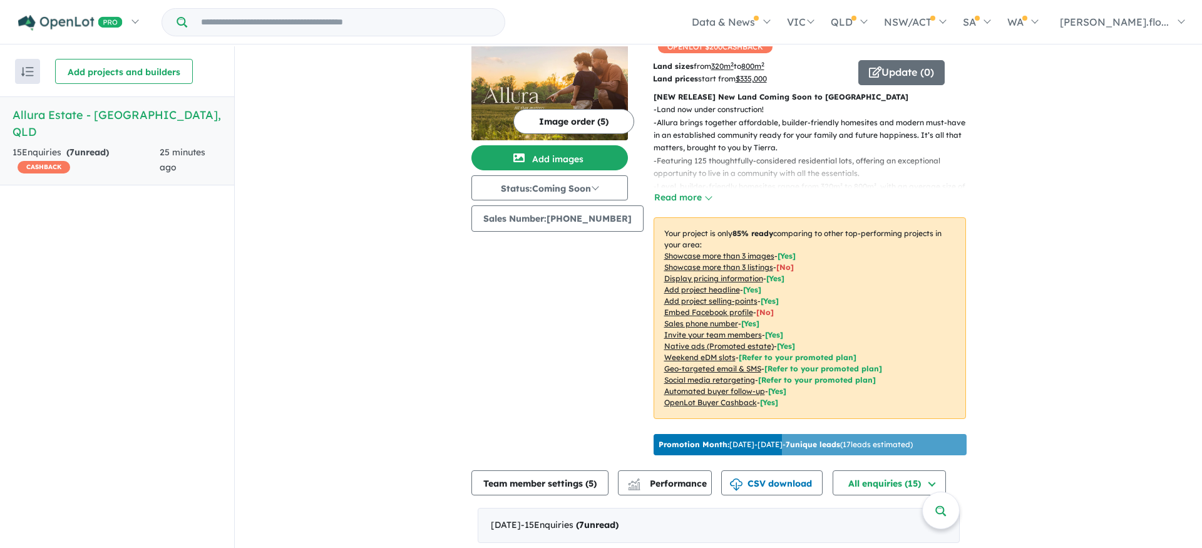
scroll to position [2, 0]
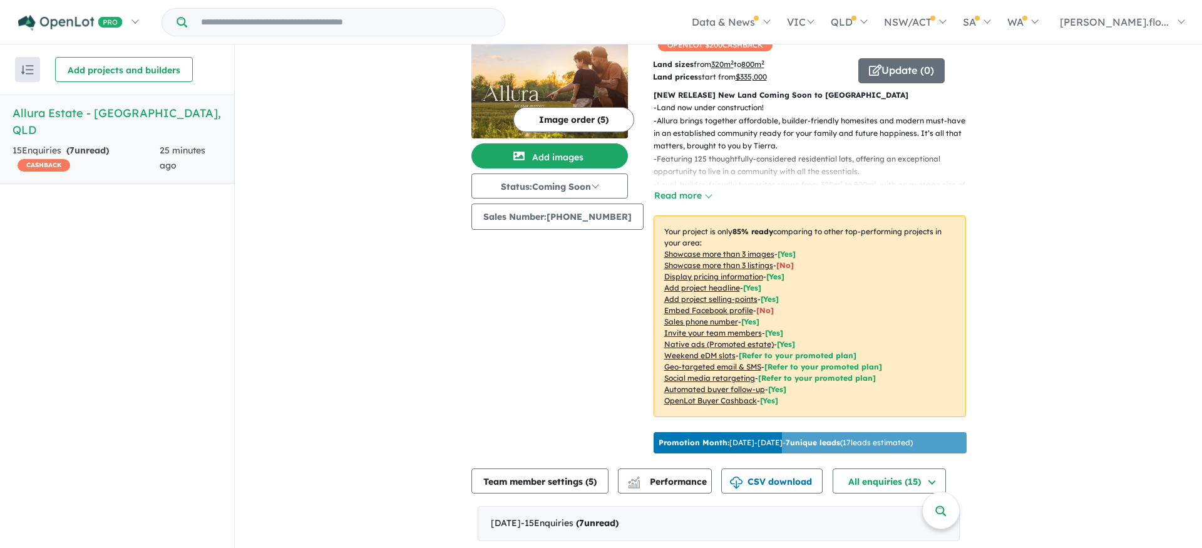
click at [101, 114] on h5 "Allura Estate - Bundamba , QLD" at bounding box center [117, 122] width 209 height 34
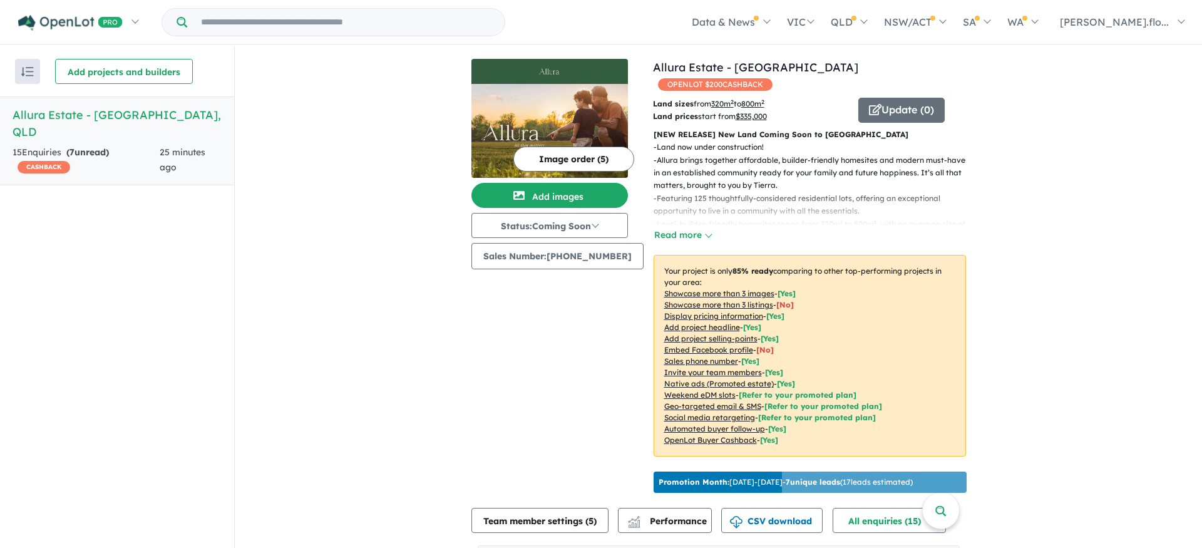
click at [687, 228] on button "Read more" at bounding box center [682, 235] width 59 height 14
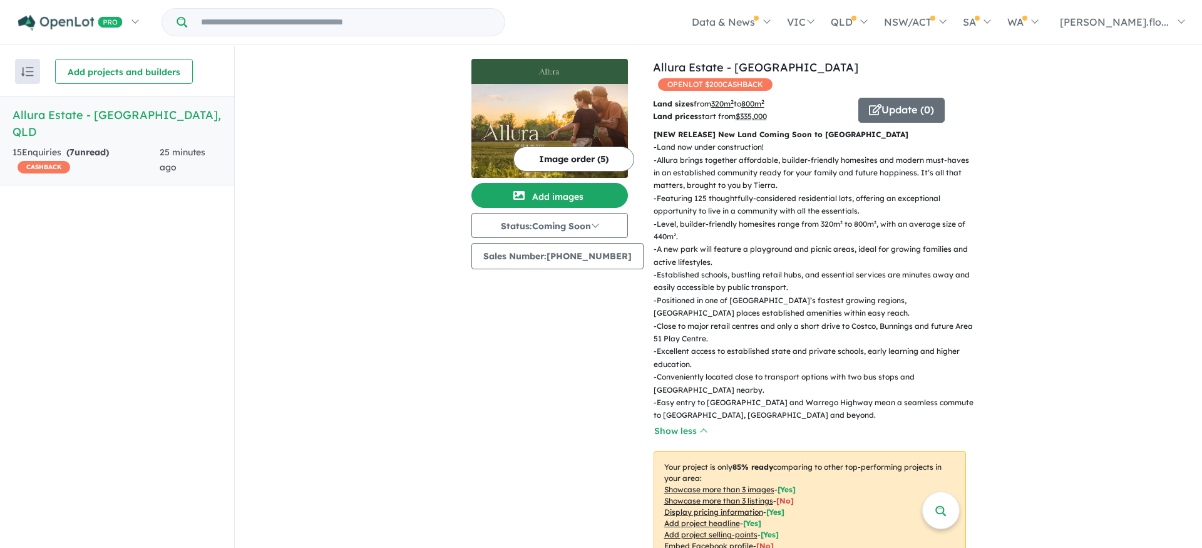
click at [553, 148] on button "Image order ( 5 )" at bounding box center [573, 158] width 121 height 25
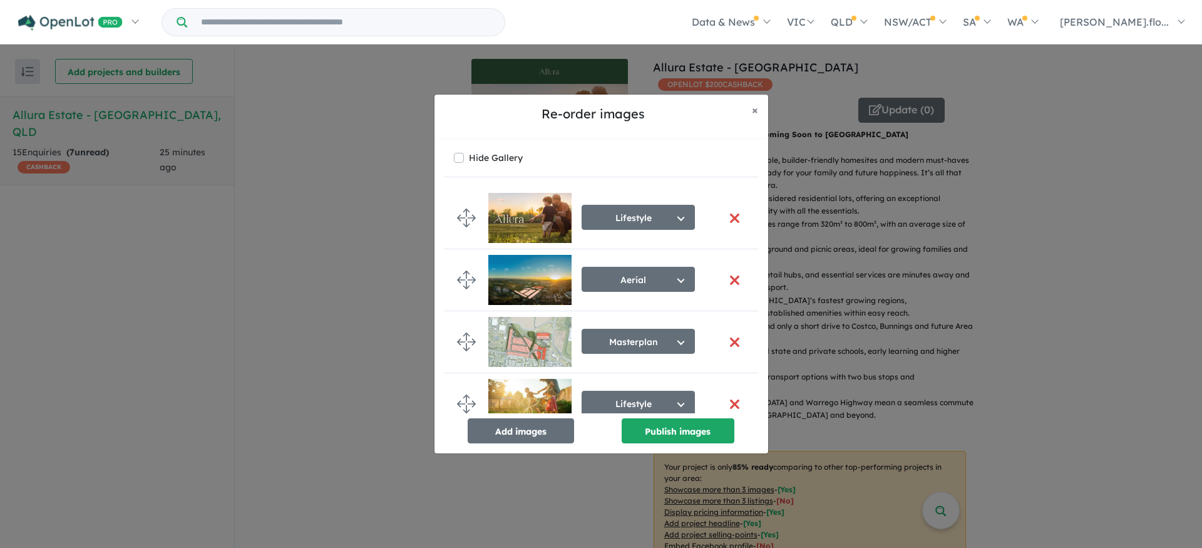
scroll to position [88, 0]
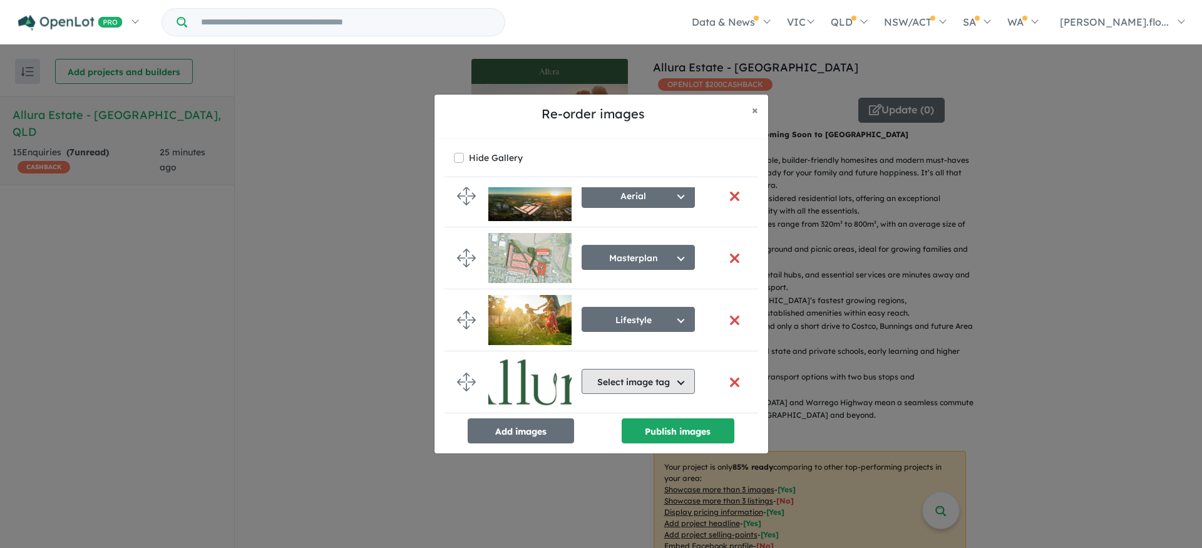
click at [678, 377] on button "Select image tag" at bounding box center [637, 381] width 113 height 25
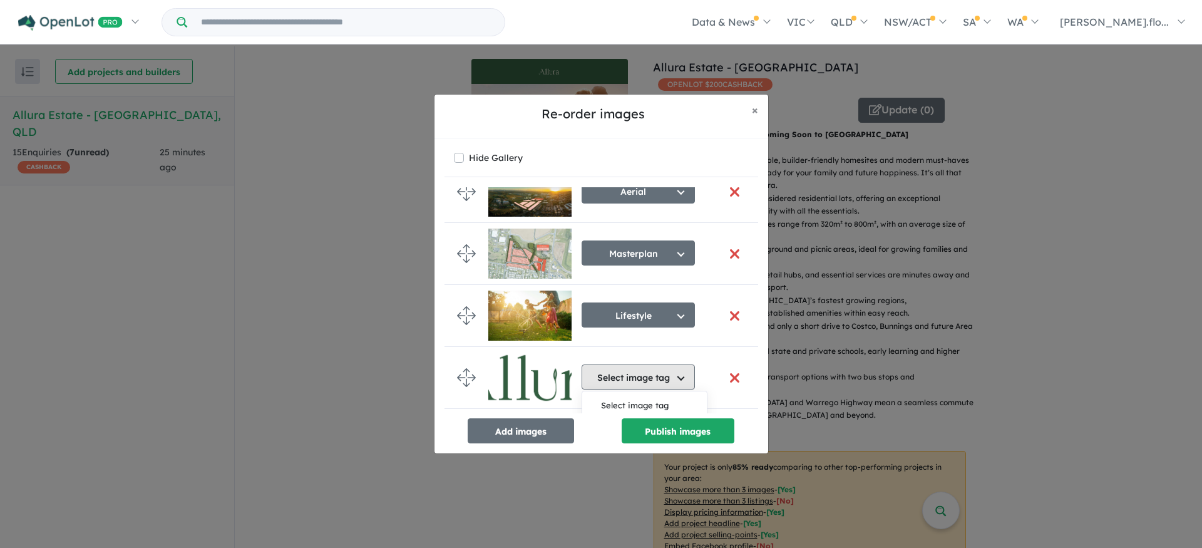
click at [678, 377] on button "Select image tag" at bounding box center [637, 376] width 113 height 25
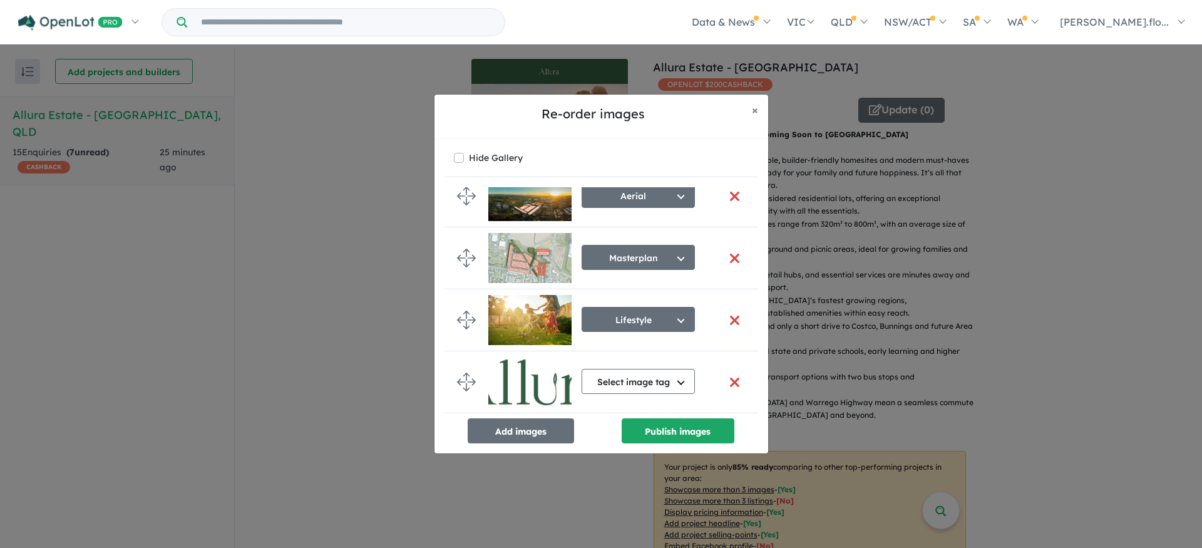
click at [594, 437] on div "Add images Publish images" at bounding box center [601, 430] width 314 height 25
drag, startPoint x: 753, startPoint y: 109, endPoint x: 722, endPoint y: 121, distance: 32.9
click at [752, 109] on span "×" at bounding box center [755, 110] width 6 height 14
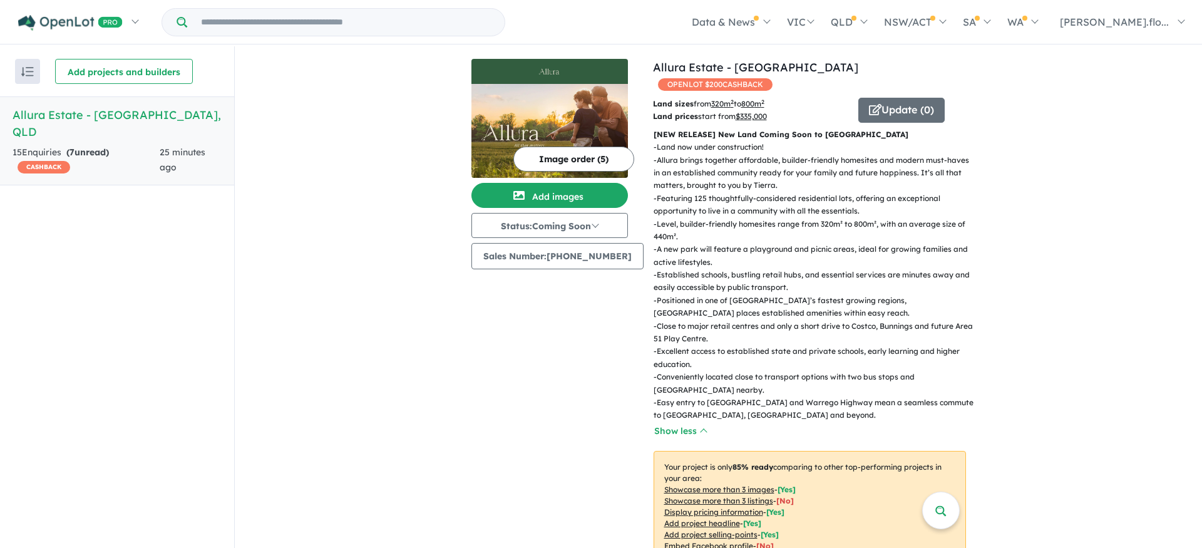
scroll to position [86, 0]
click at [109, 72] on button "Add projects and builders" at bounding box center [124, 71] width 138 height 25
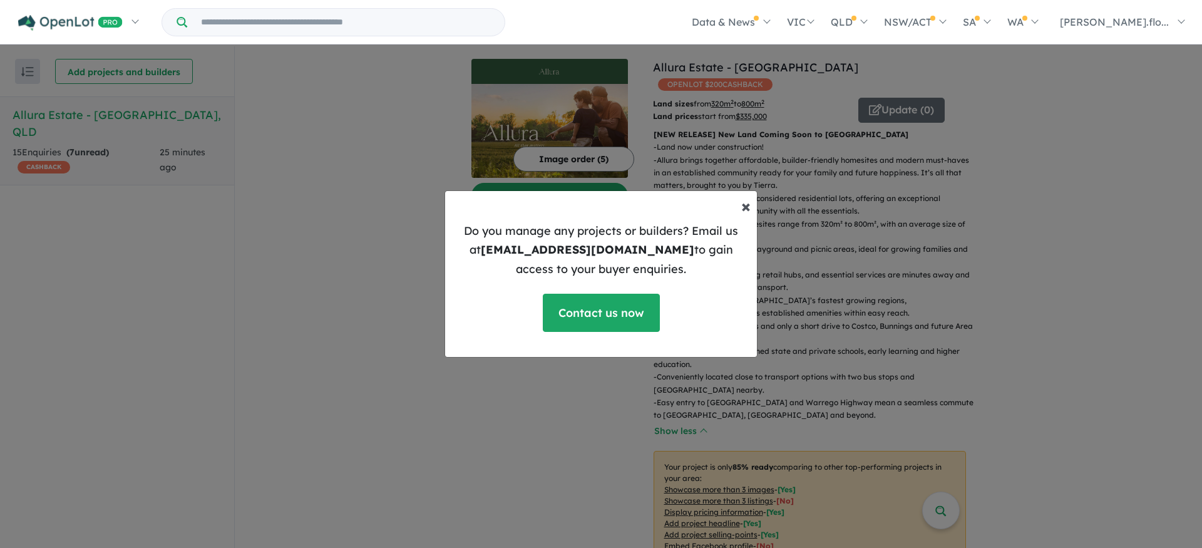
drag, startPoint x: 744, startPoint y: 203, endPoint x: 734, endPoint y: 203, distance: 9.4
click at [739, 203] on button "× Close" at bounding box center [745, 206] width 29 height 38
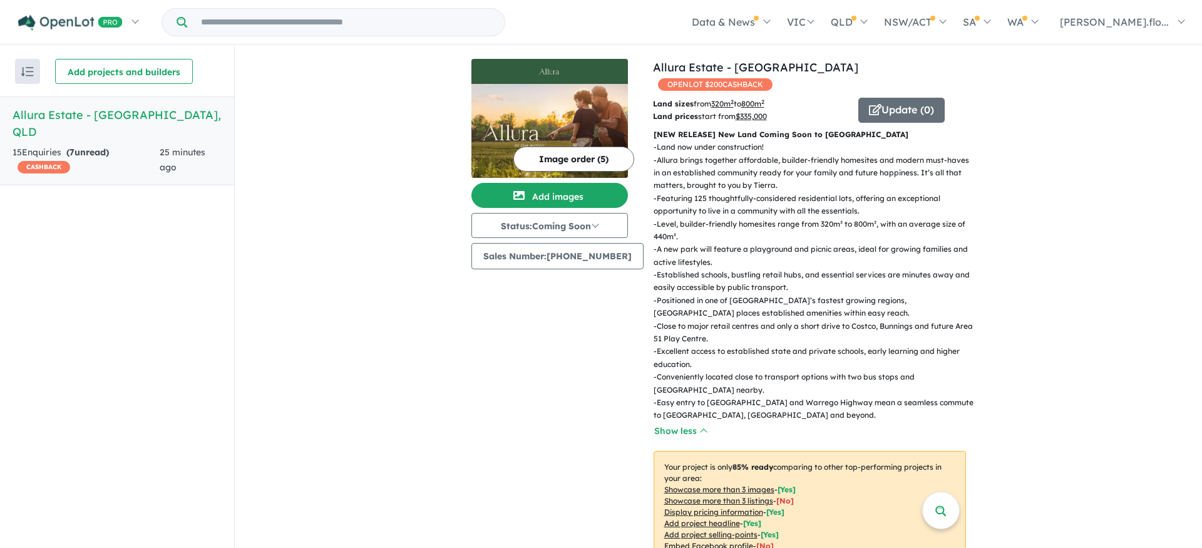
scroll to position [1, 0]
click at [26, 73] on img "button" at bounding box center [27, 71] width 13 height 9
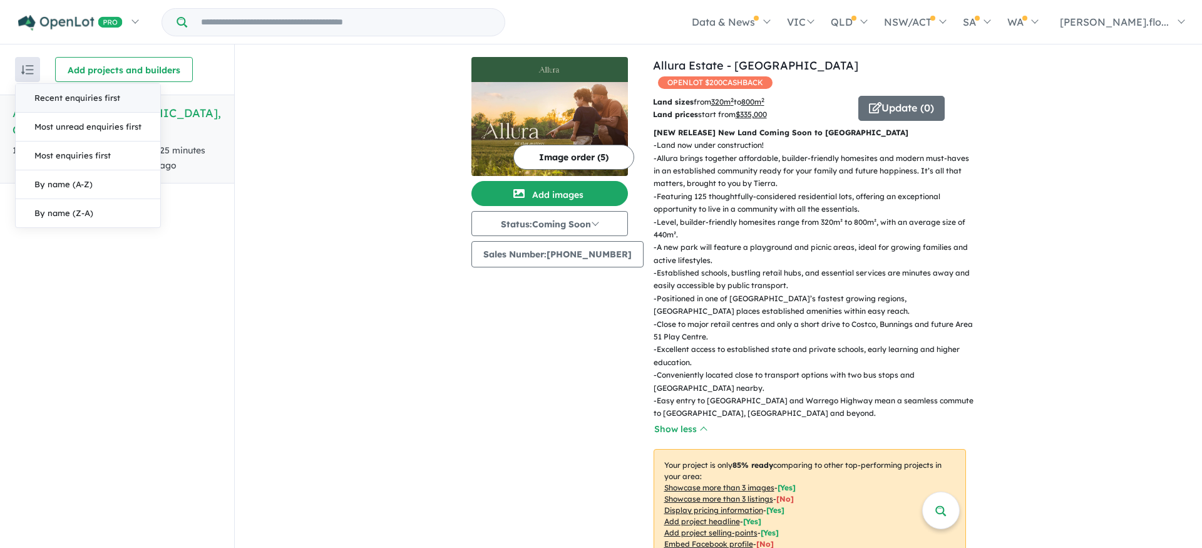
click at [17, 61] on button "button" at bounding box center [27, 69] width 25 height 25
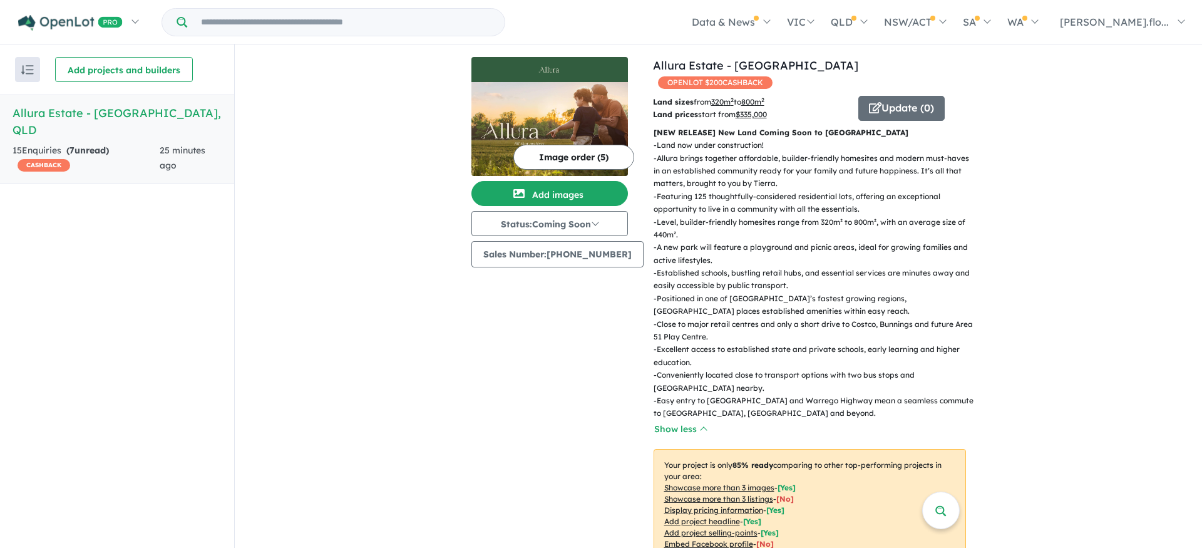
click at [553, 71] on img at bounding box center [549, 69] width 146 height 15
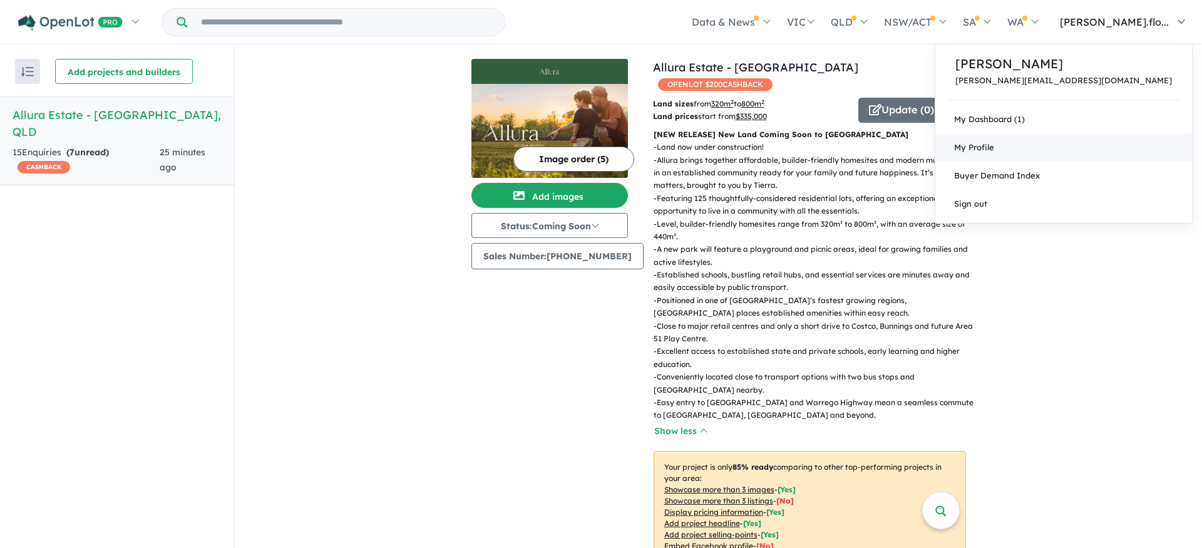
click at [994, 144] on span "My Profile" at bounding box center [974, 147] width 40 height 10
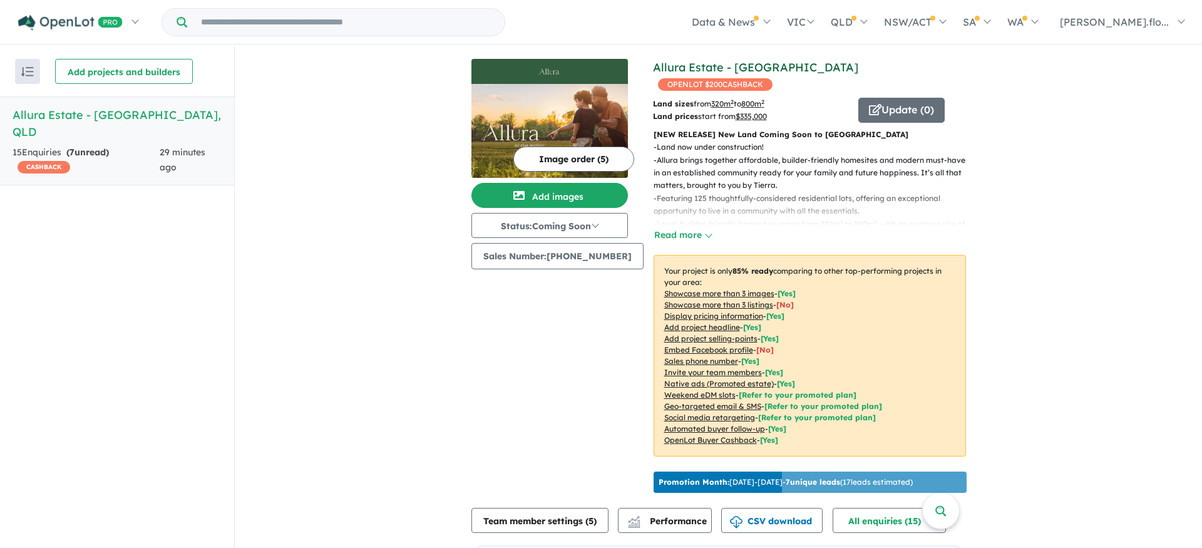
click at [732, 66] on link "Allura Estate - [GEOGRAPHIC_DATA]" at bounding box center [755, 67] width 205 height 14
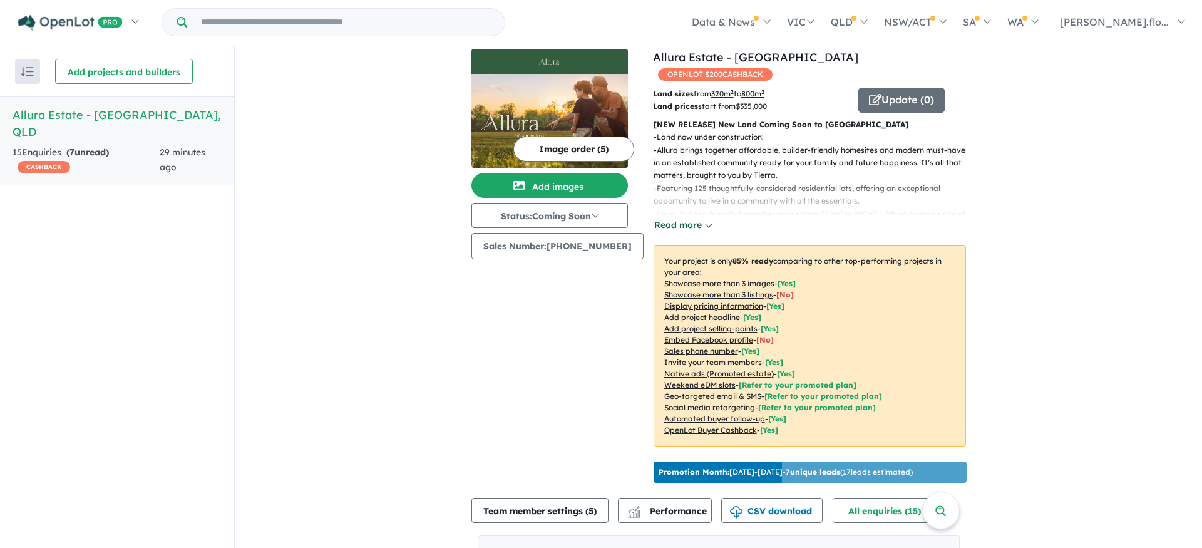
scroll to position [11, 0]
click at [672, 217] on button "Read more" at bounding box center [682, 224] width 59 height 14
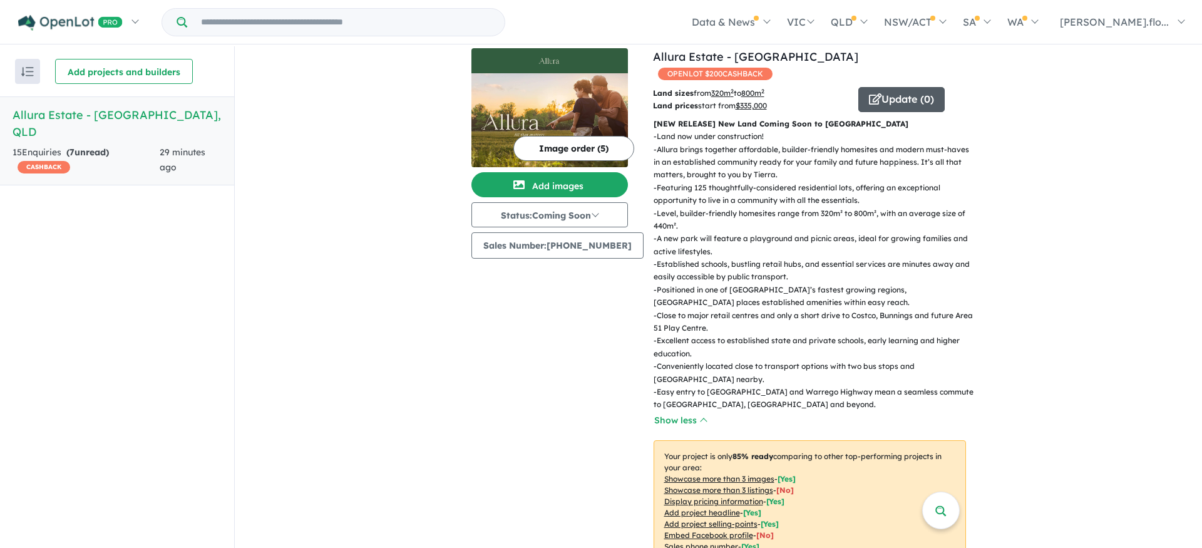
click at [869, 93] on icon "button" at bounding box center [875, 98] width 13 height 11
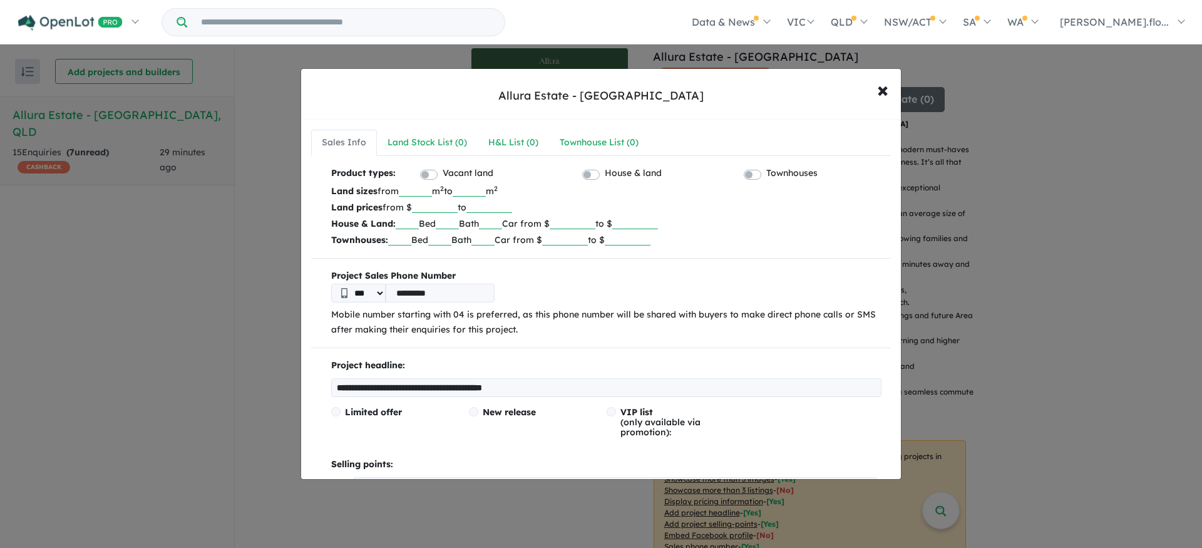
click at [605, 174] on label "House & land" at bounding box center [633, 173] width 57 height 15
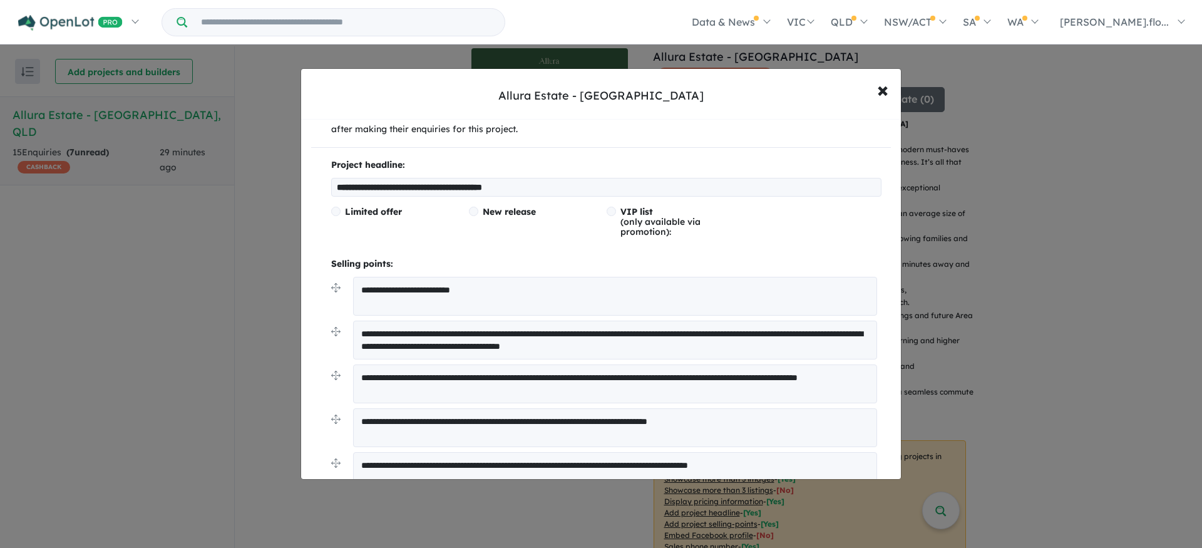
scroll to position [202, 0]
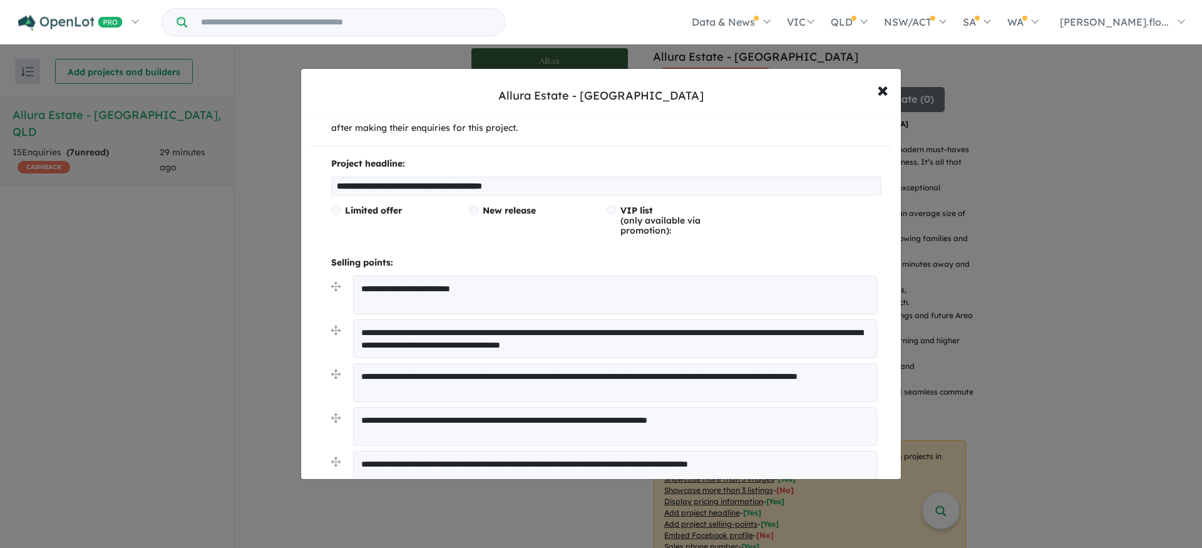
click at [423, 188] on input "**********" at bounding box center [606, 186] width 550 height 19
drag, startPoint x: 416, startPoint y: 185, endPoint x: 616, endPoint y: 193, distance: 199.8
click at [616, 193] on input "**********" at bounding box center [606, 186] width 550 height 19
click at [506, 245] on div "Limited offer New release VIP list (only available via promotion):" at bounding box center [606, 225] width 550 height 40
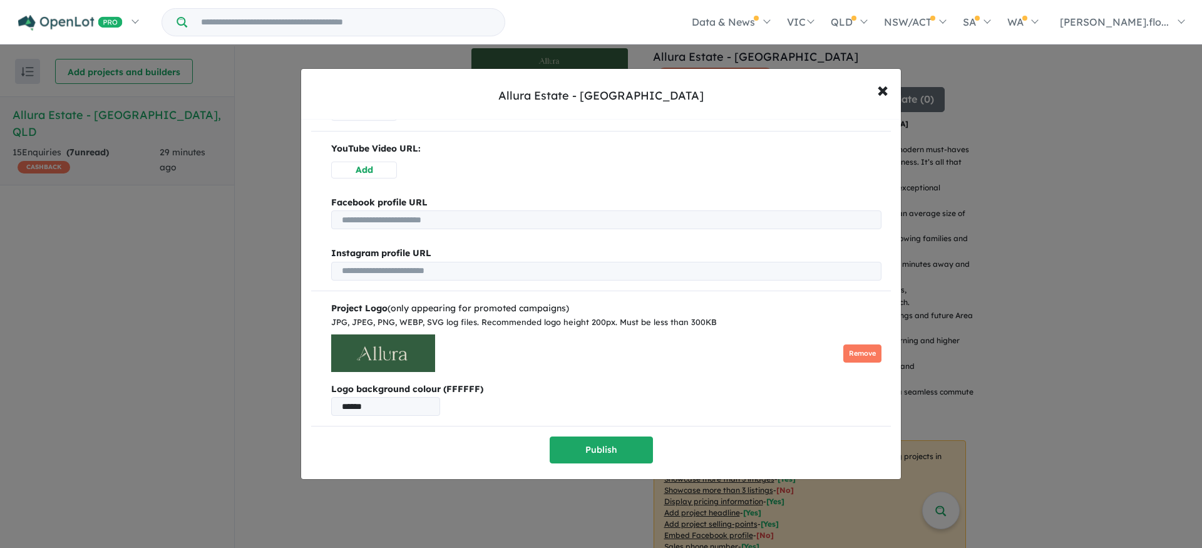
scroll to position [856, 0]
click at [387, 350] on img at bounding box center [383, 353] width 104 height 38
click at [857, 348] on button "Remove" at bounding box center [862, 353] width 38 height 18
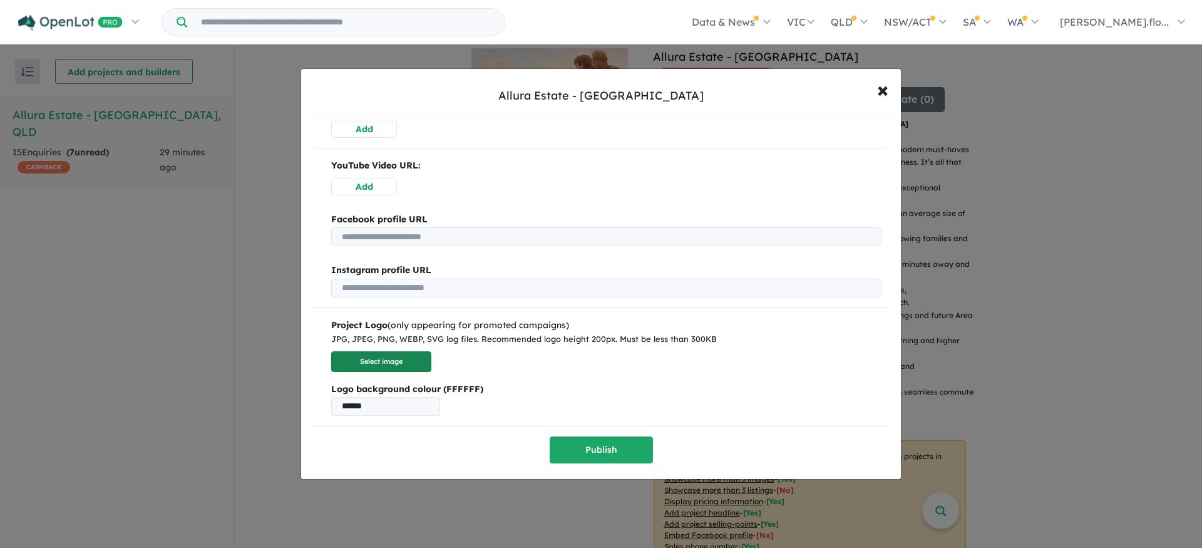
click at [366, 359] on button "Select image" at bounding box center [381, 361] width 100 height 21
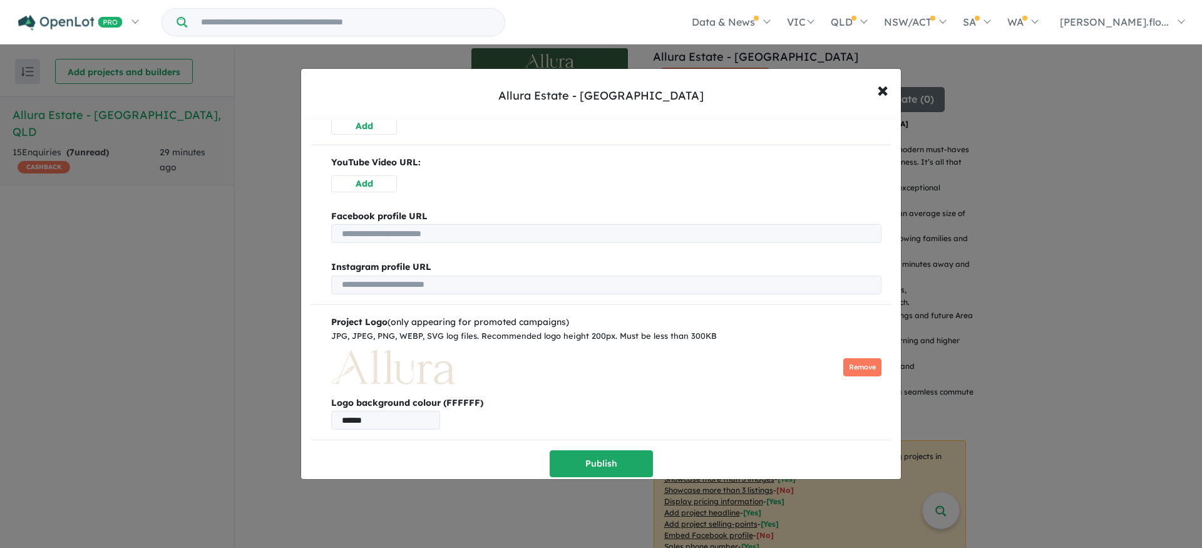
scroll to position [858, 0]
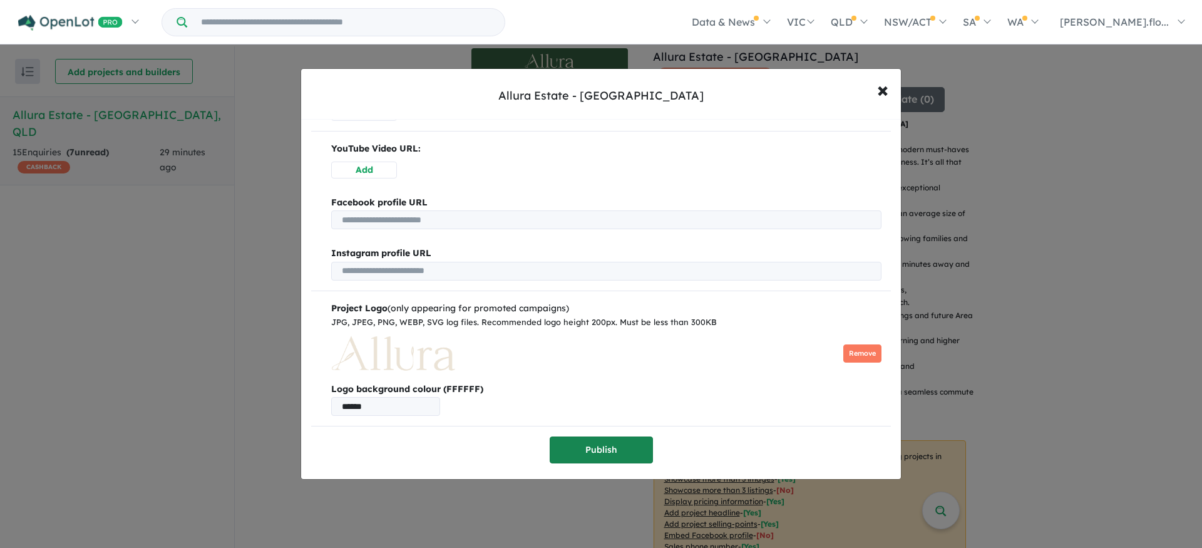
click at [597, 450] on button "Publish" at bounding box center [601, 449] width 103 height 27
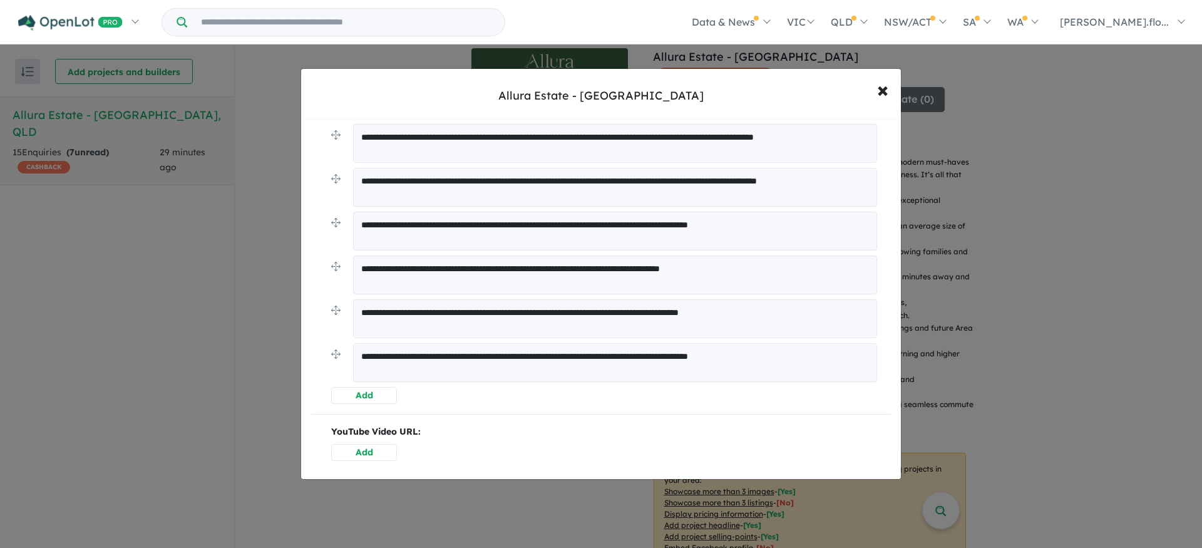
scroll to position [896, 0]
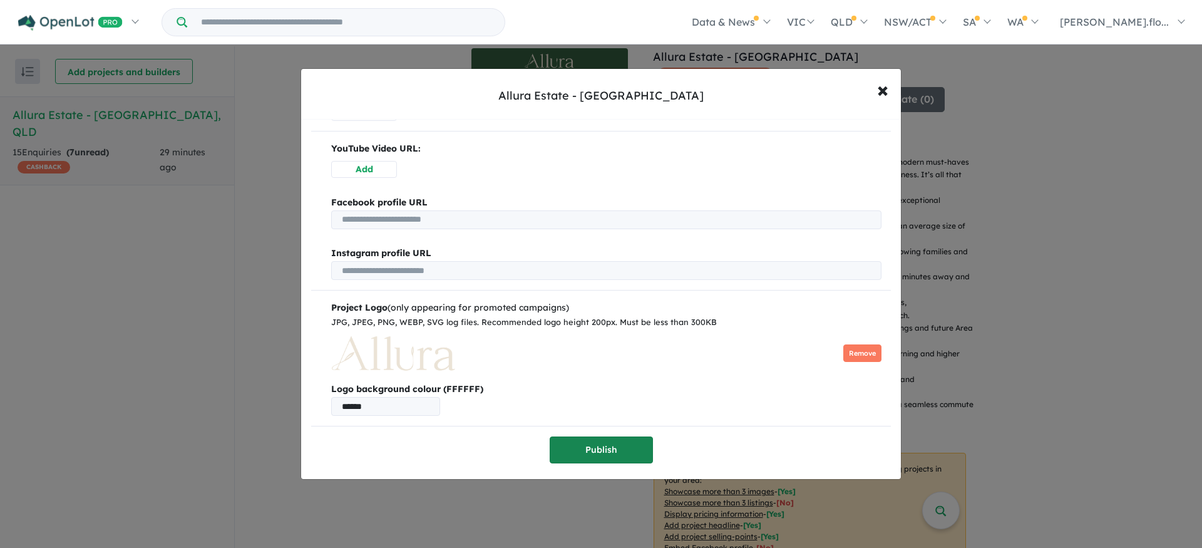
click at [581, 454] on button "Publish" at bounding box center [601, 449] width 103 height 27
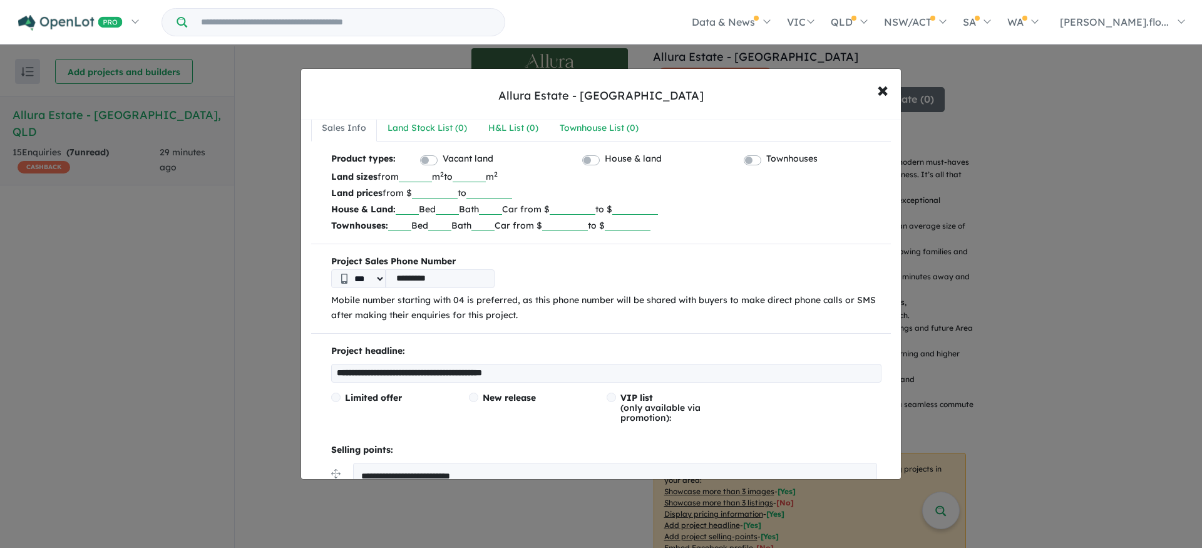
scroll to position [0, 0]
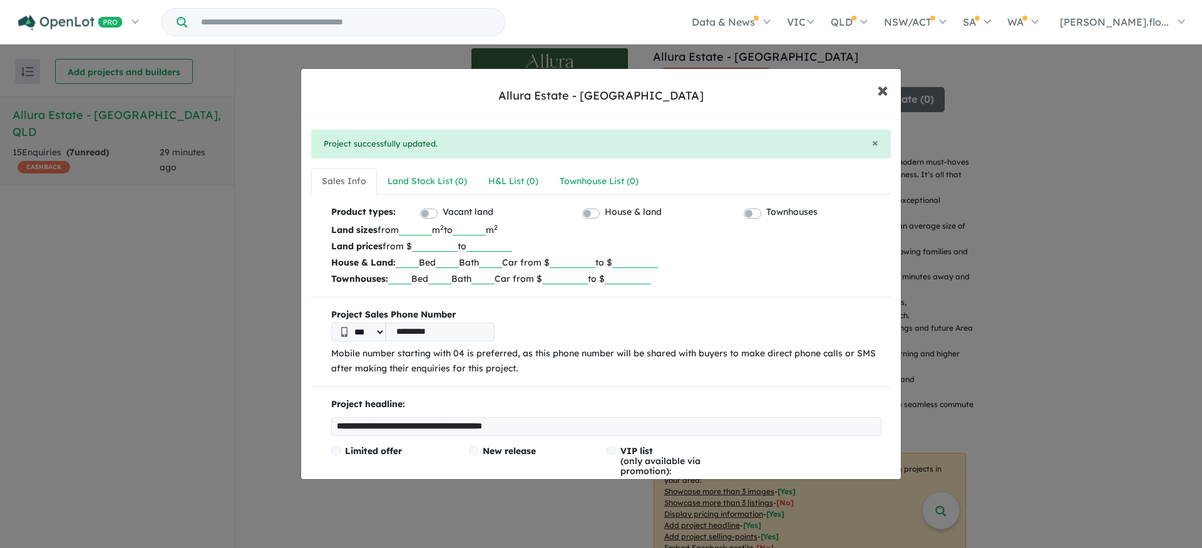
click at [881, 84] on span "×" at bounding box center [882, 89] width 11 height 27
